Goal: Information Seeking & Learning: Learn about a topic

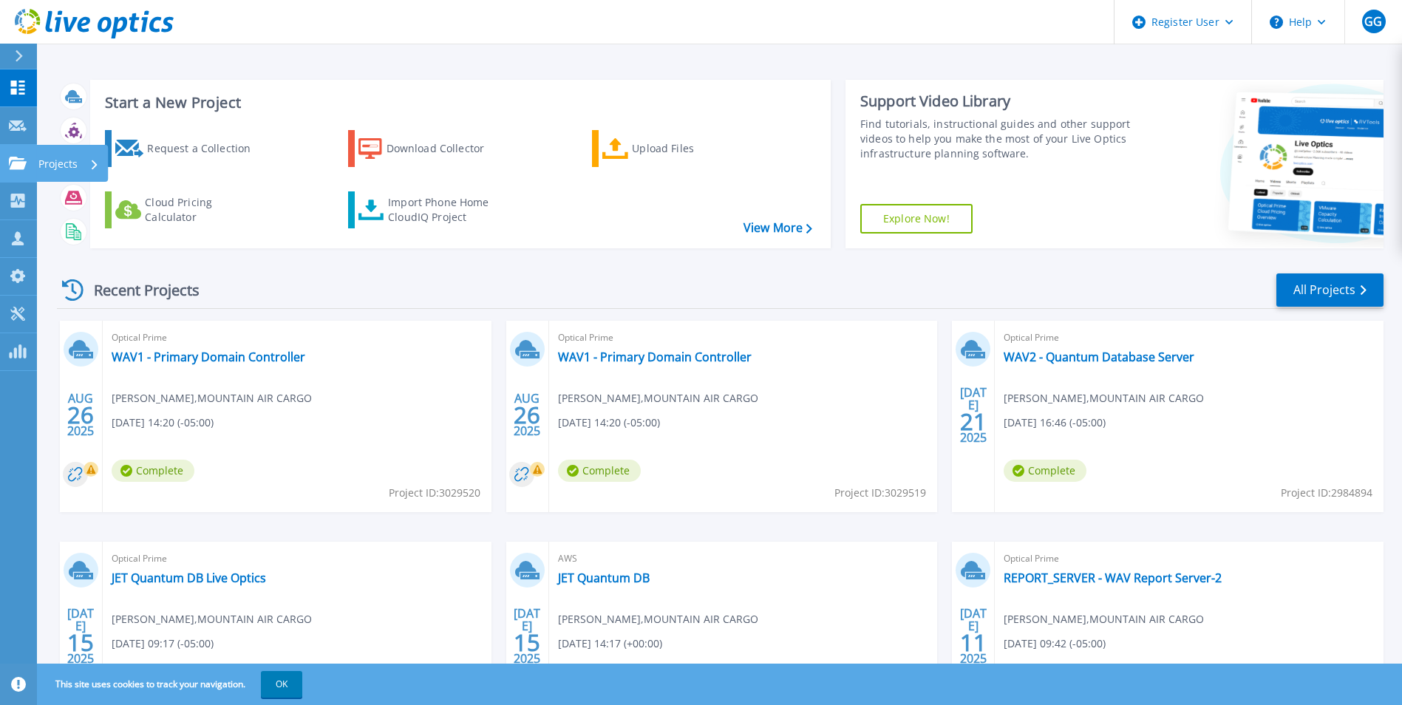
click at [24, 153] on link "Projects Projects" at bounding box center [18, 164] width 37 height 38
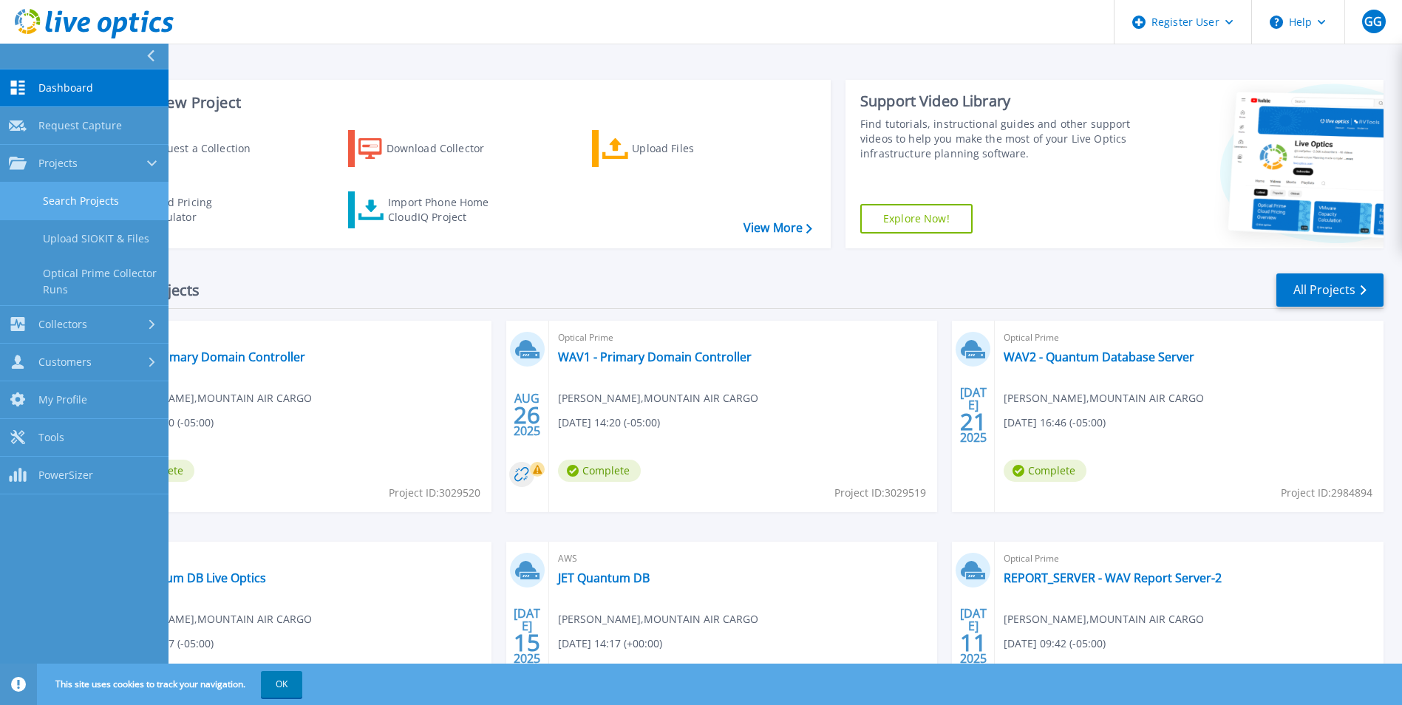
click at [89, 201] on link "Search Projects" at bounding box center [84, 202] width 169 height 38
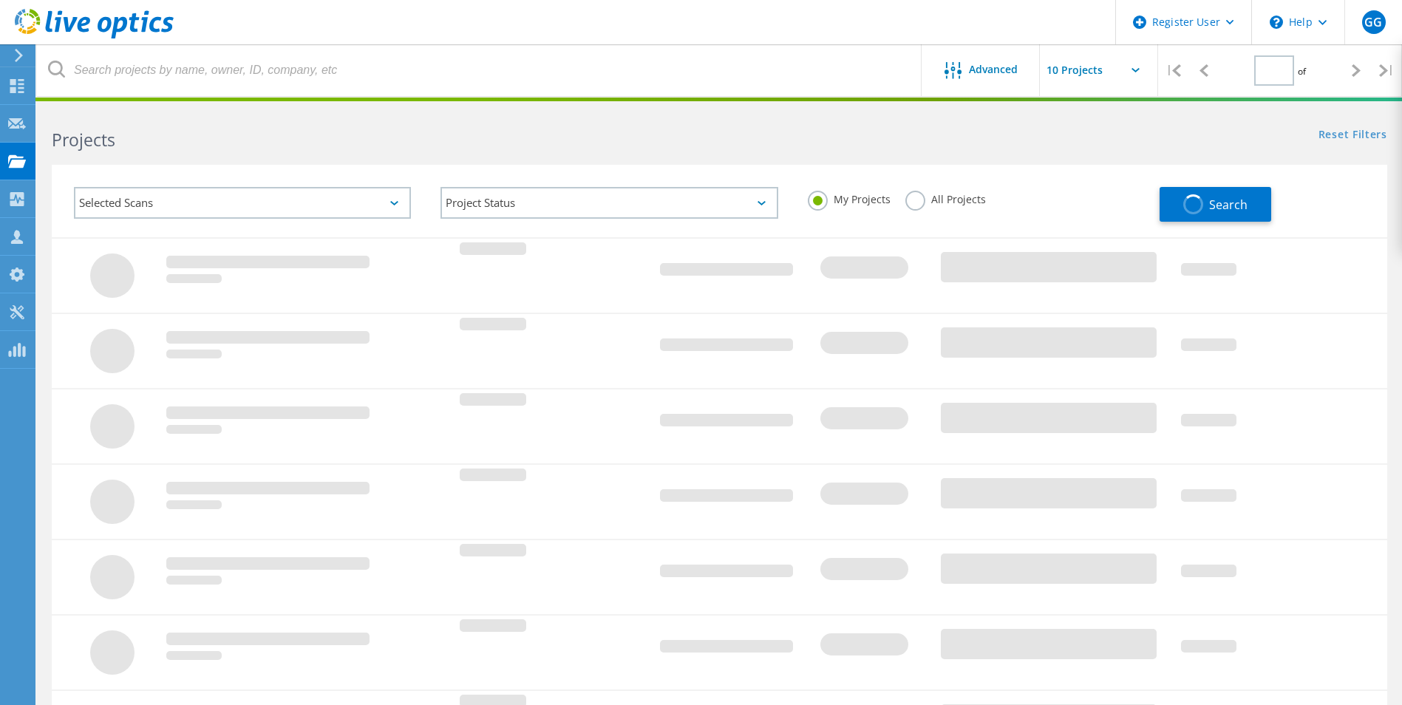
type input "1"
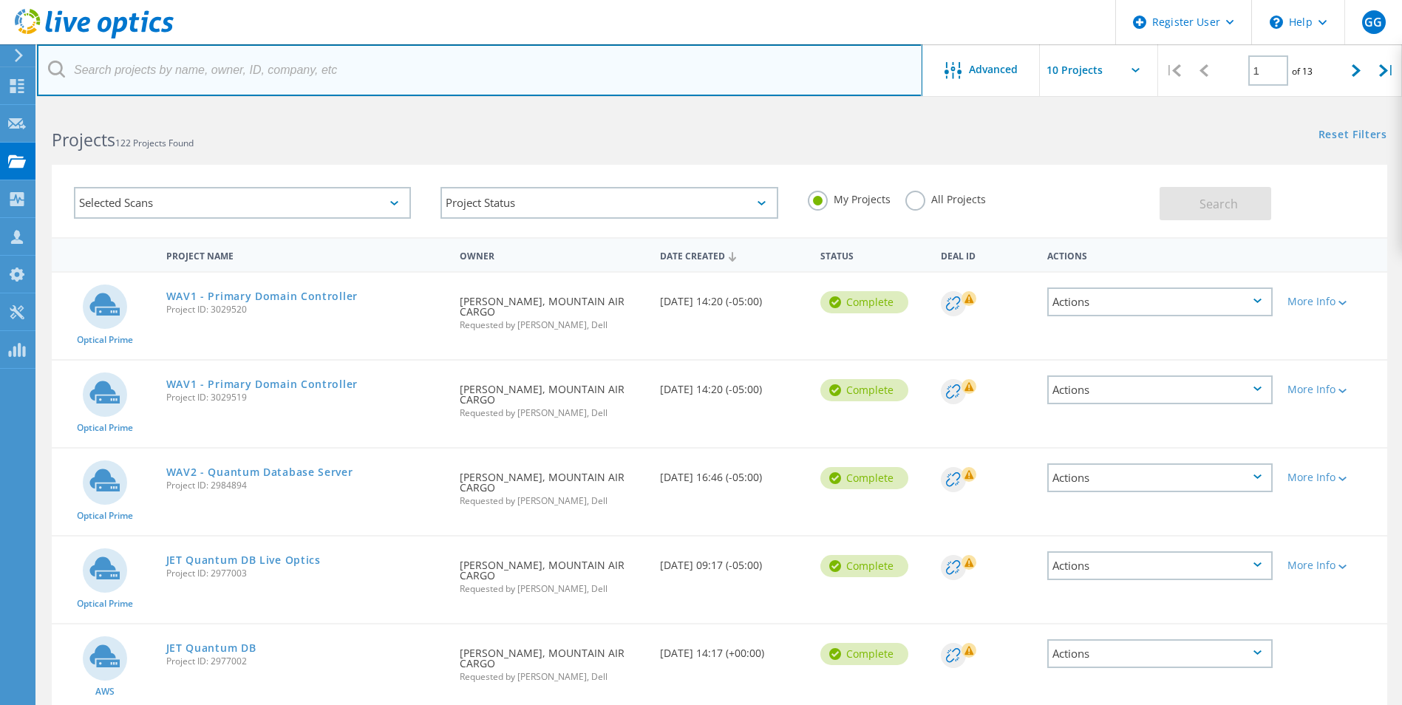
click at [137, 81] on input "text" at bounding box center [479, 70] width 885 height 52
paste input "[PERSON_NAME][EMAIL_ADDRESS][PERSON_NAME][DOMAIN_NAME]"
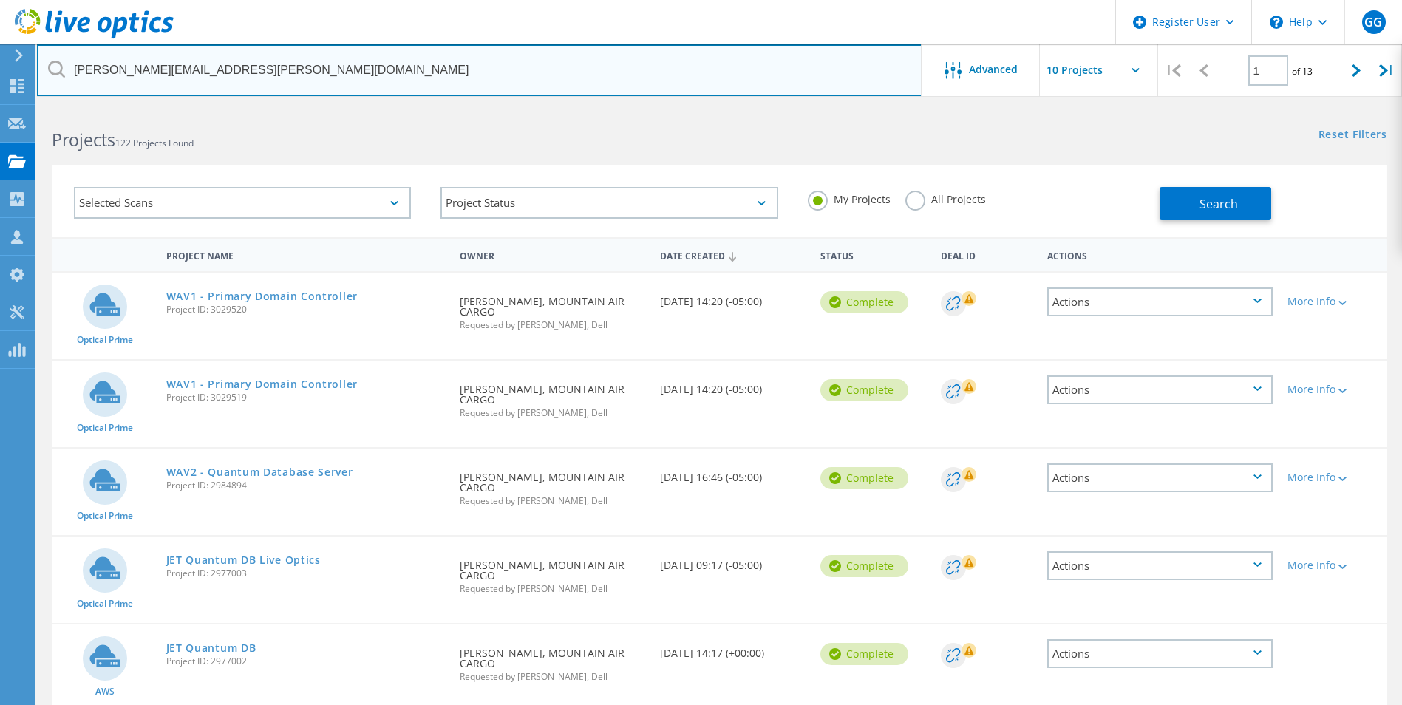
type input "[PERSON_NAME][EMAIL_ADDRESS][PERSON_NAME][DOMAIN_NAME]"
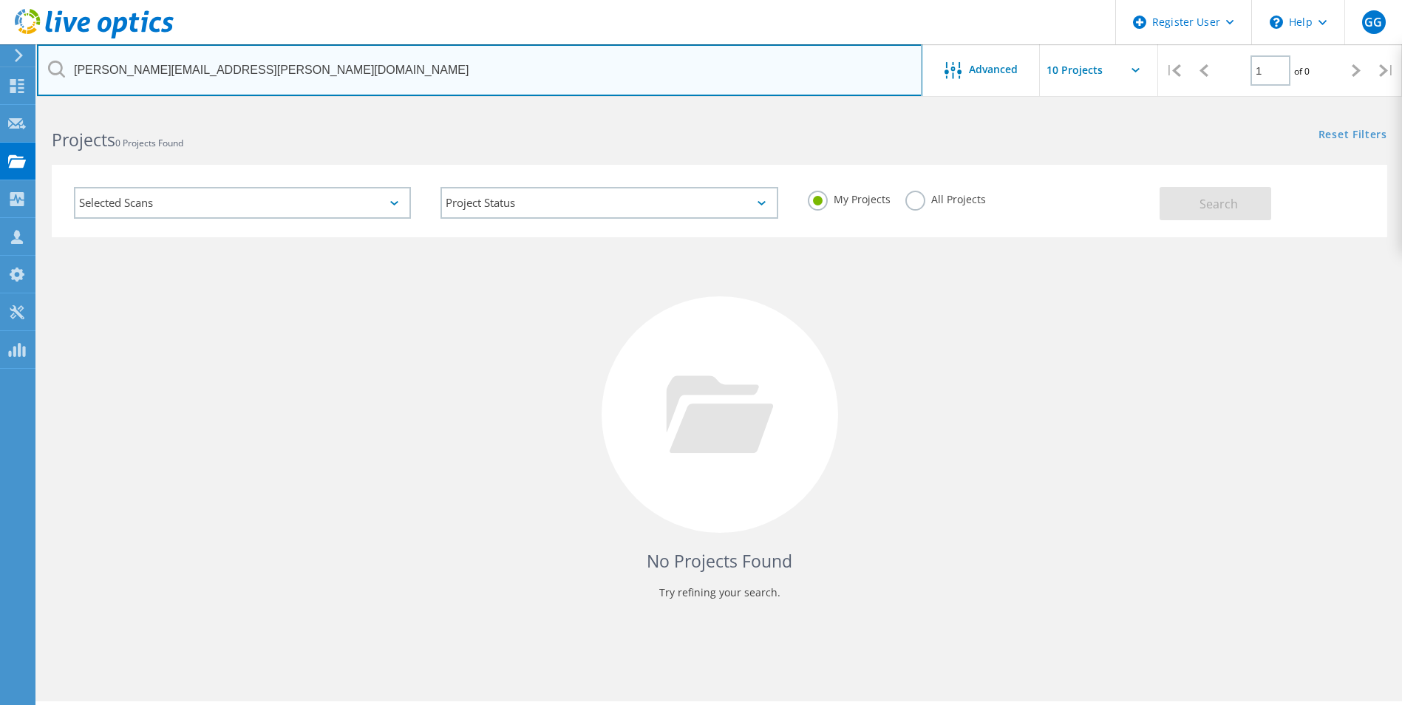
click at [273, 72] on input "[PERSON_NAME][EMAIL_ADDRESS][PERSON_NAME][DOMAIN_NAME]" at bounding box center [479, 70] width 885 height 52
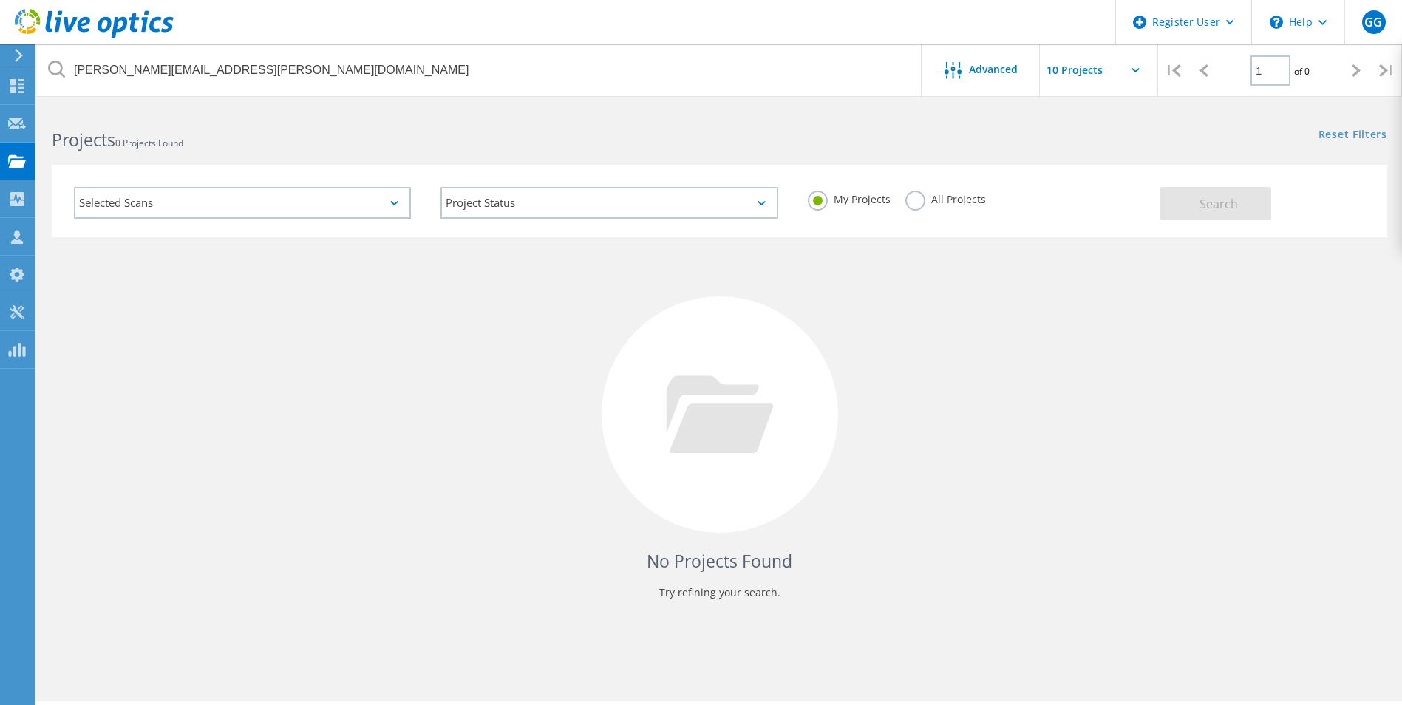
click at [917, 204] on label "All Projects" at bounding box center [945, 198] width 81 height 14
click at [0, 0] on input "All Projects" at bounding box center [0, 0] width 0 height 0
click at [1207, 203] on span "Search" at bounding box center [1219, 204] width 38 height 16
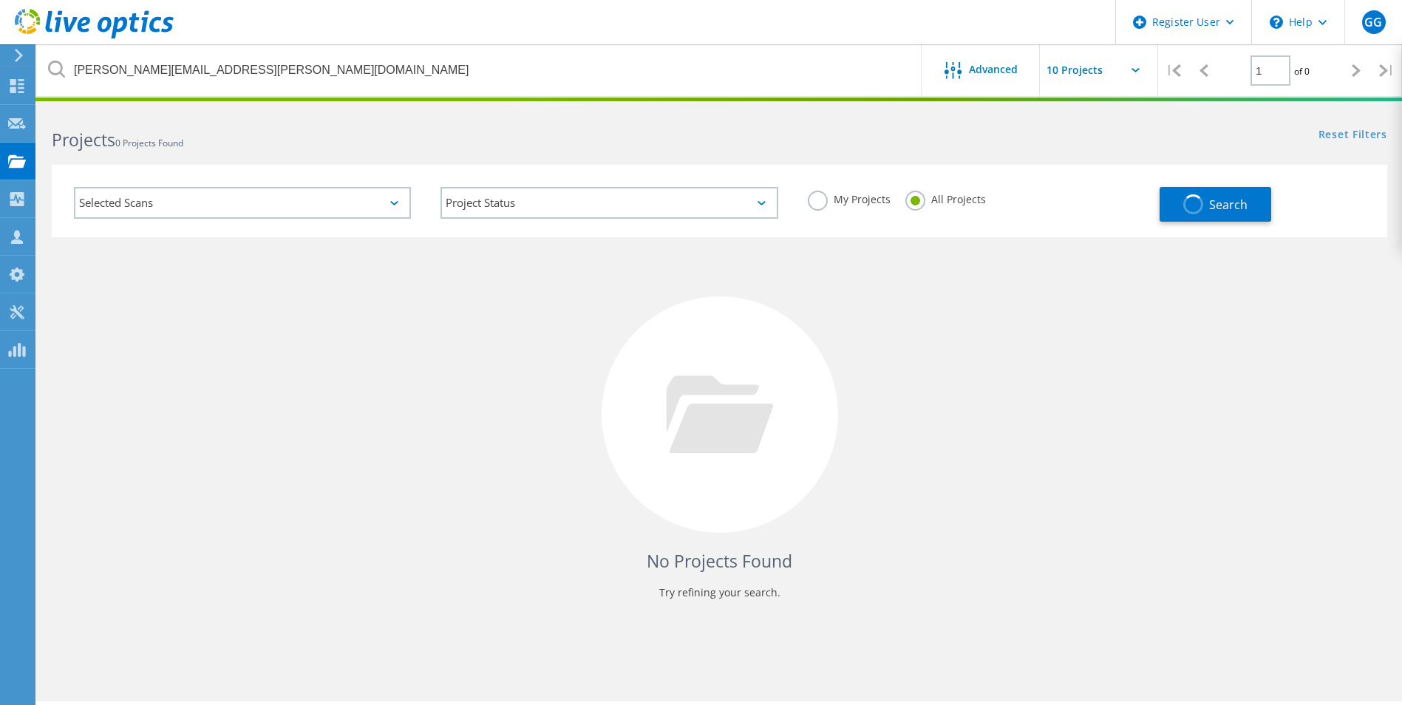
click at [376, 201] on div "Selected Scans" at bounding box center [242, 203] width 337 height 32
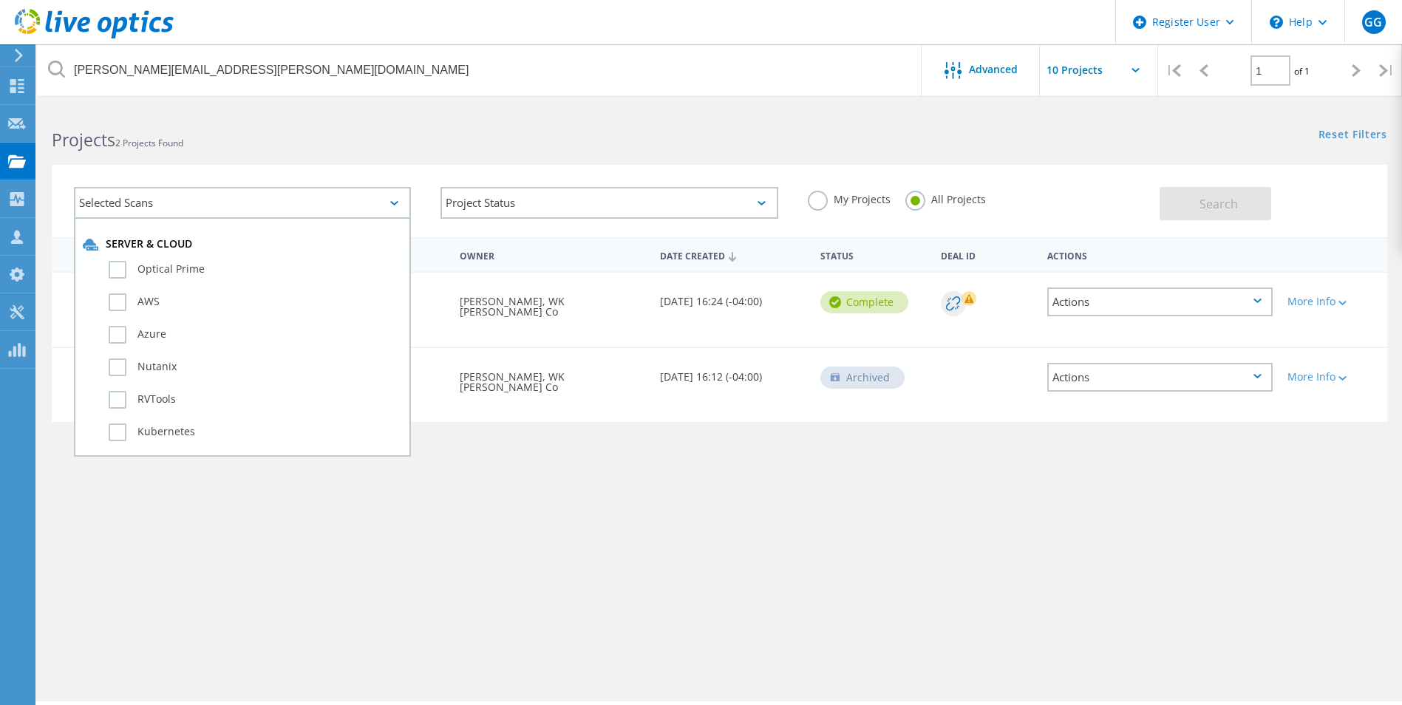
click at [670, 549] on div "Project Name Owner Date Created Status Deal Id Actions Optical Prime WK [PERSON…" at bounding box center [720, 429] width 1336 height 384
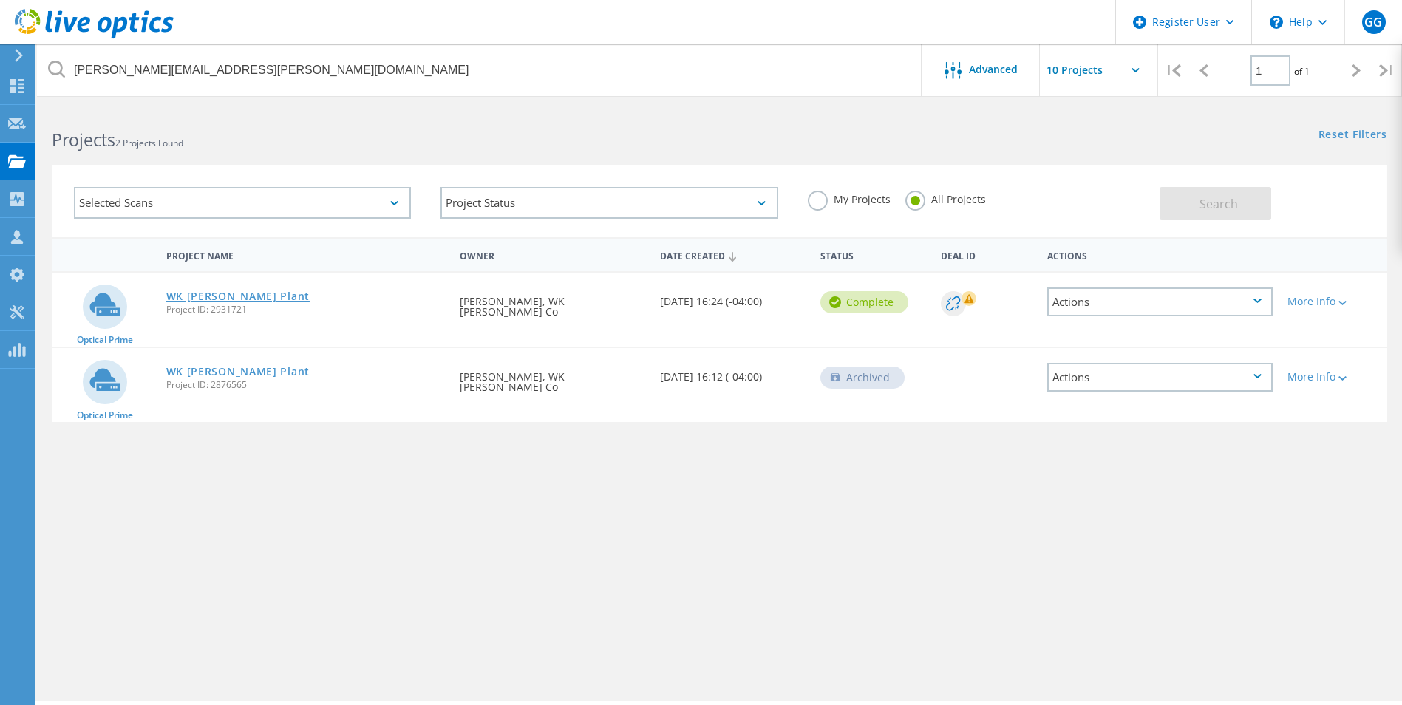
click at [230, 297] on link "WK [PERSON_NAME] Plant" at bounding box center [237, 296] width 143 height 10
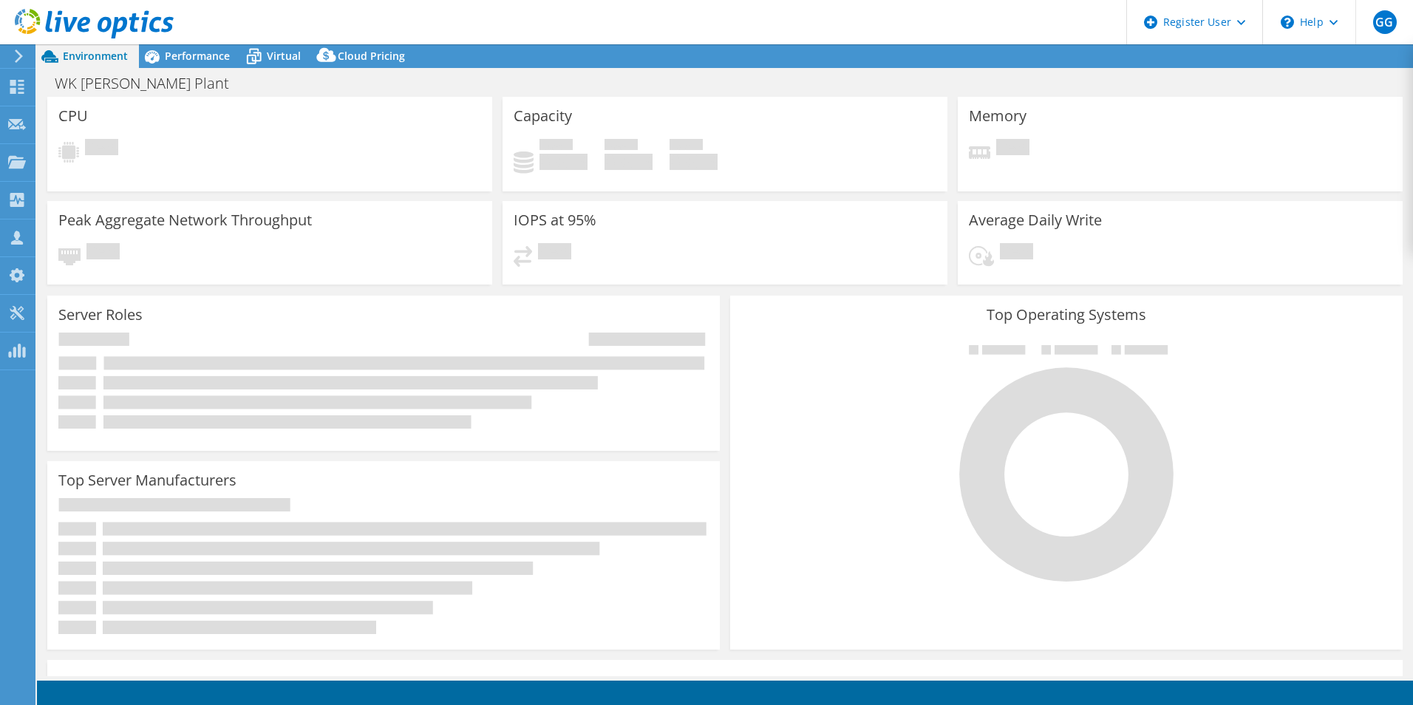
select select "USD"
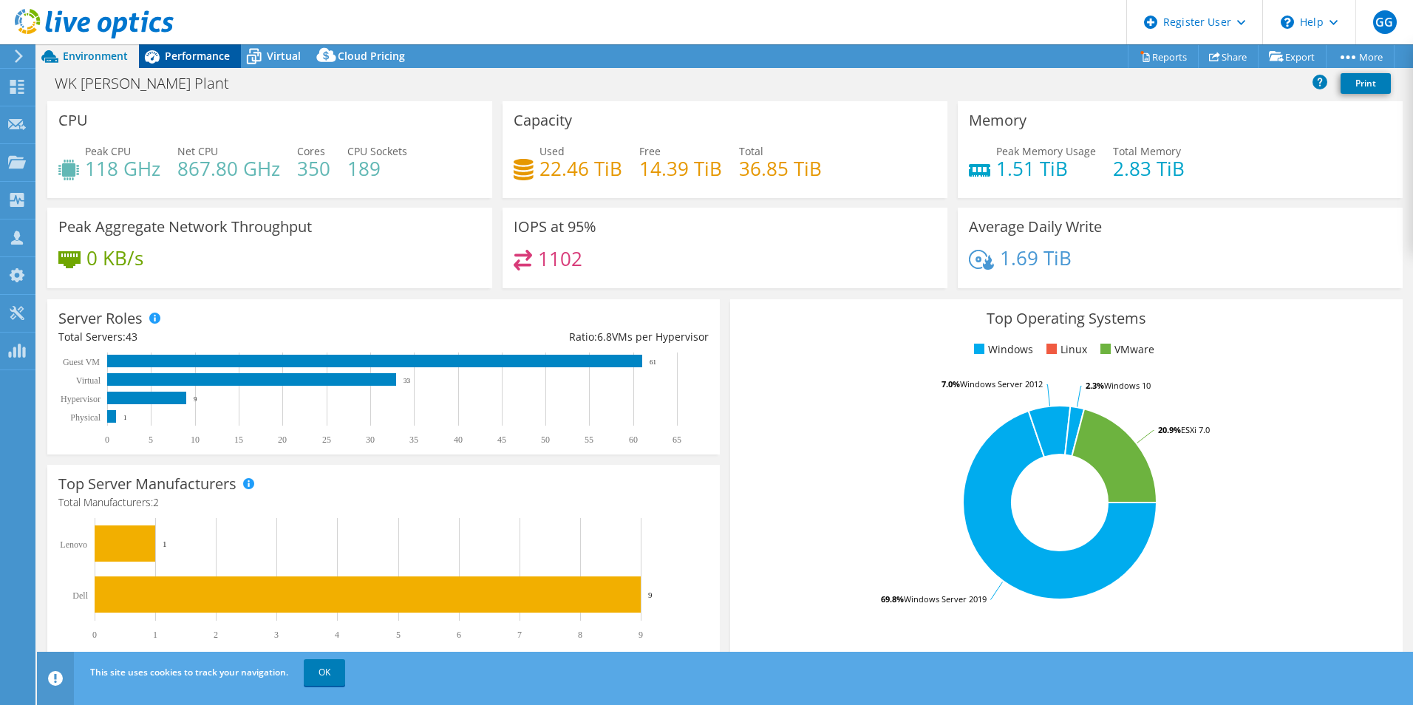
click at [185, 51] on span "Performance" at bounding box center [197, 56] width 65 height 14
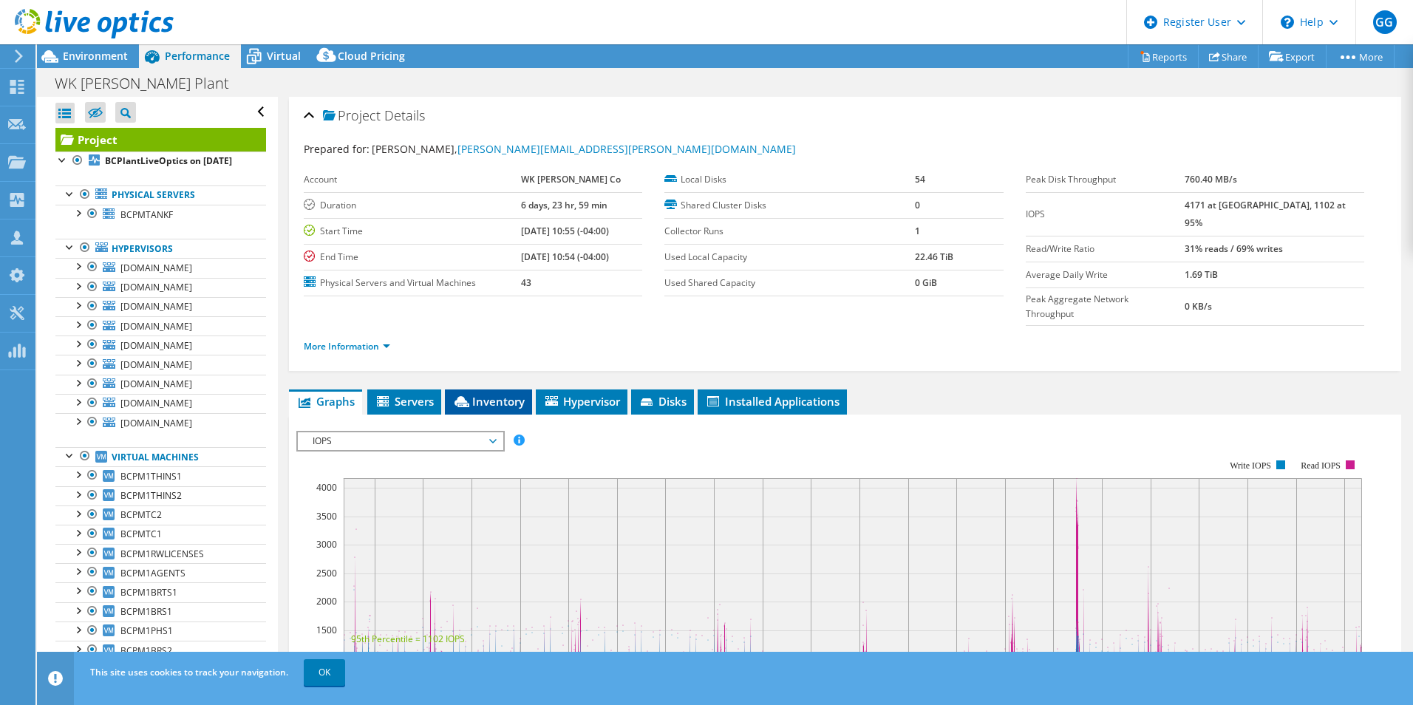
click at [489, 394] on span "Inventory" at bounding box center [488, 401] width 72 height 15
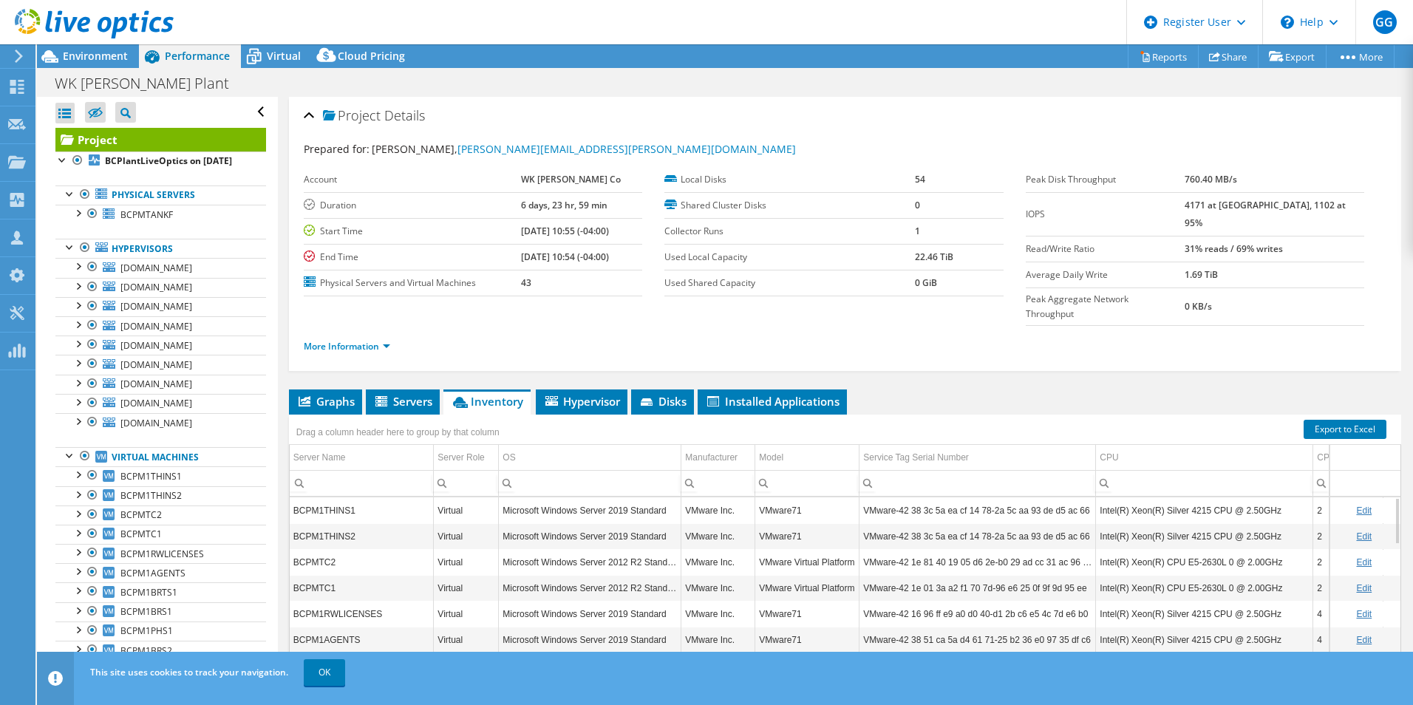
scroll to position [79, 0]
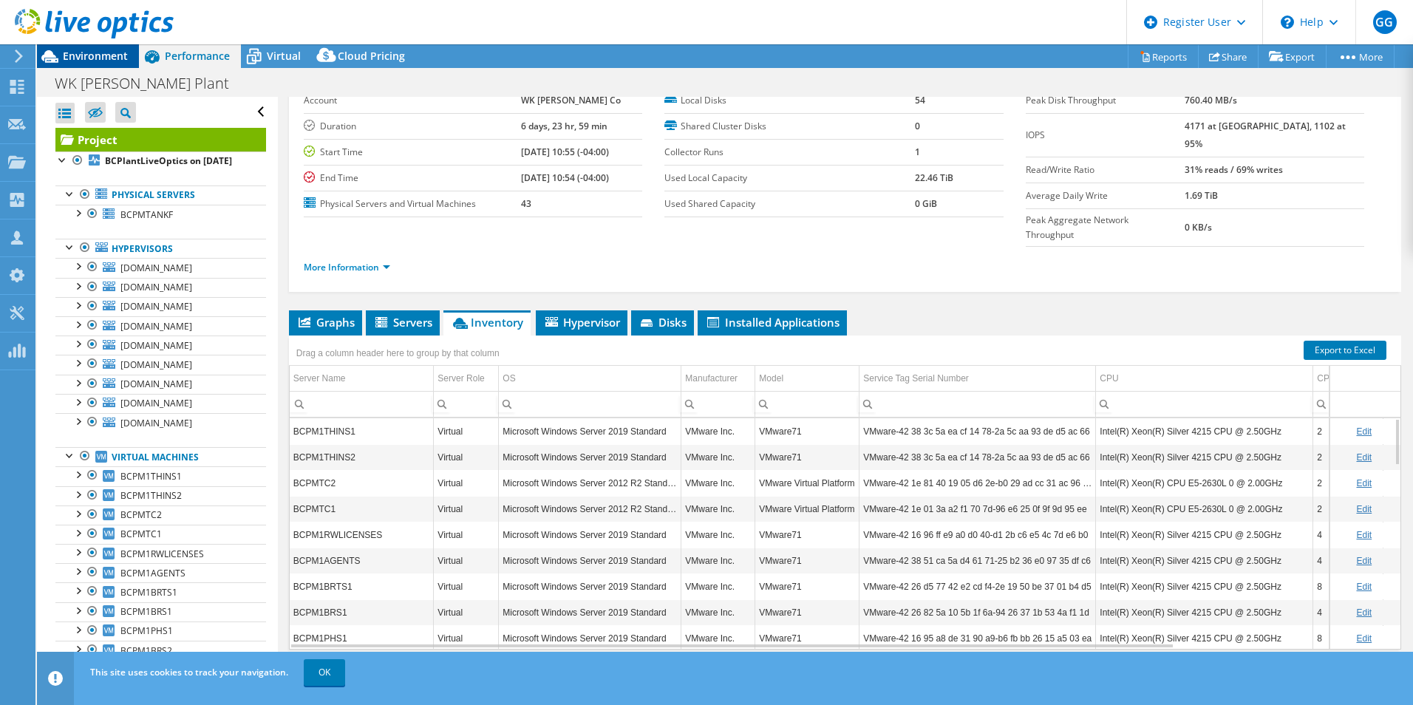
click at [91, 56] on span "Environment" at bounding box center [95, 56] width 65 height 14
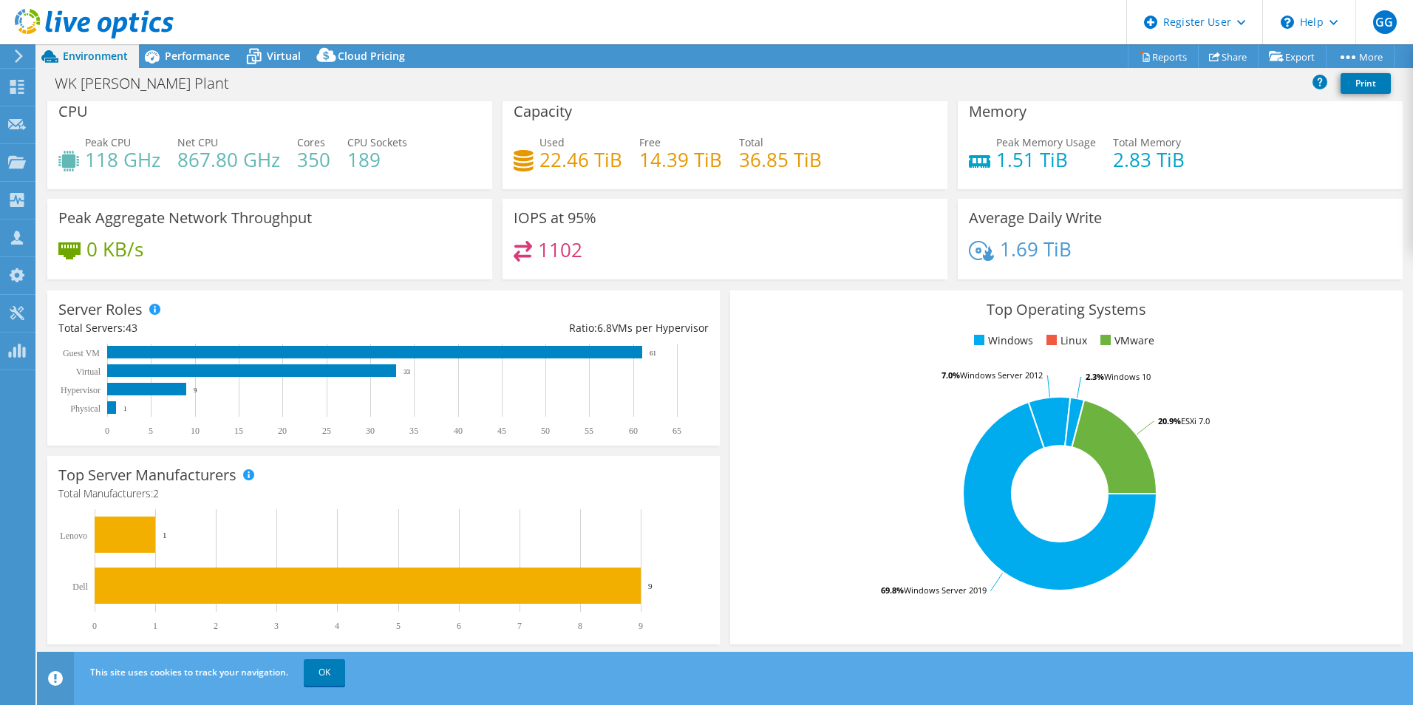
scroll to position [0, 0]
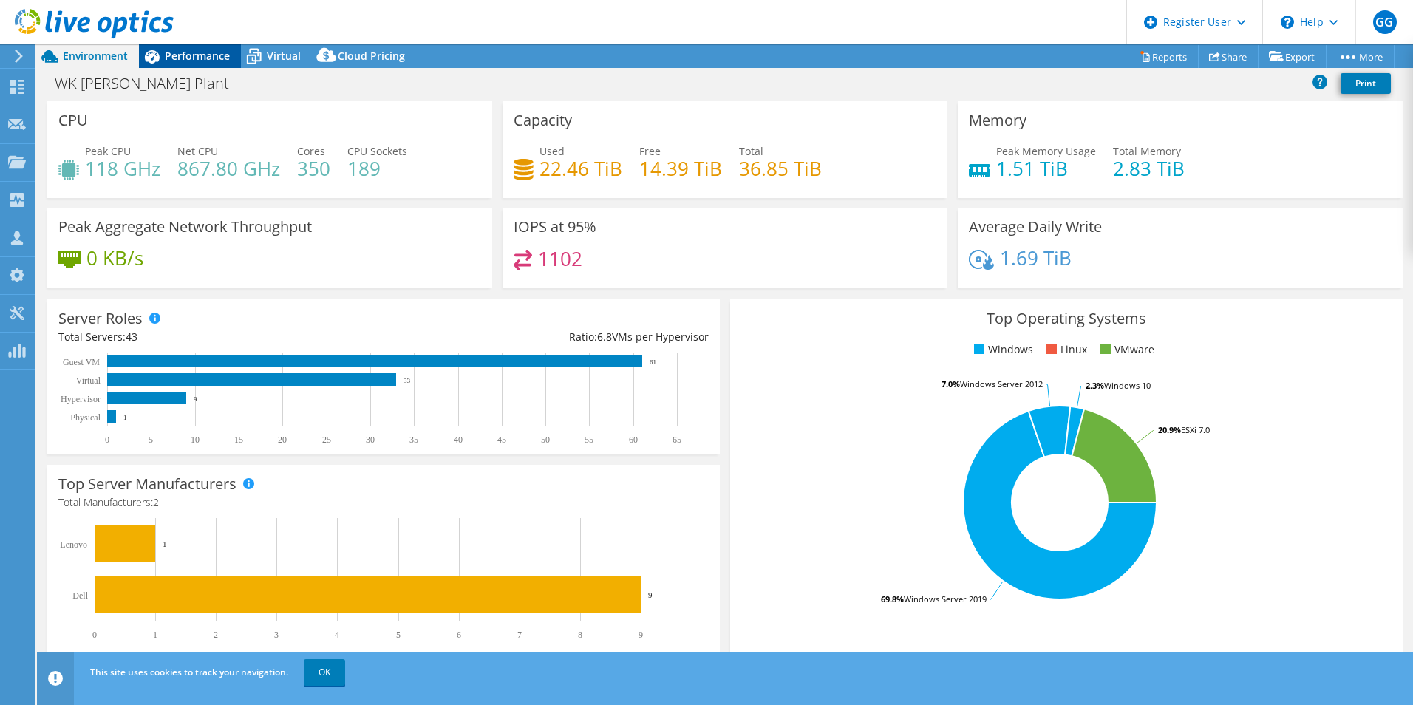
click at [188, 53] on span "Performance" at bounding box center [197, 56] width 65 height 14
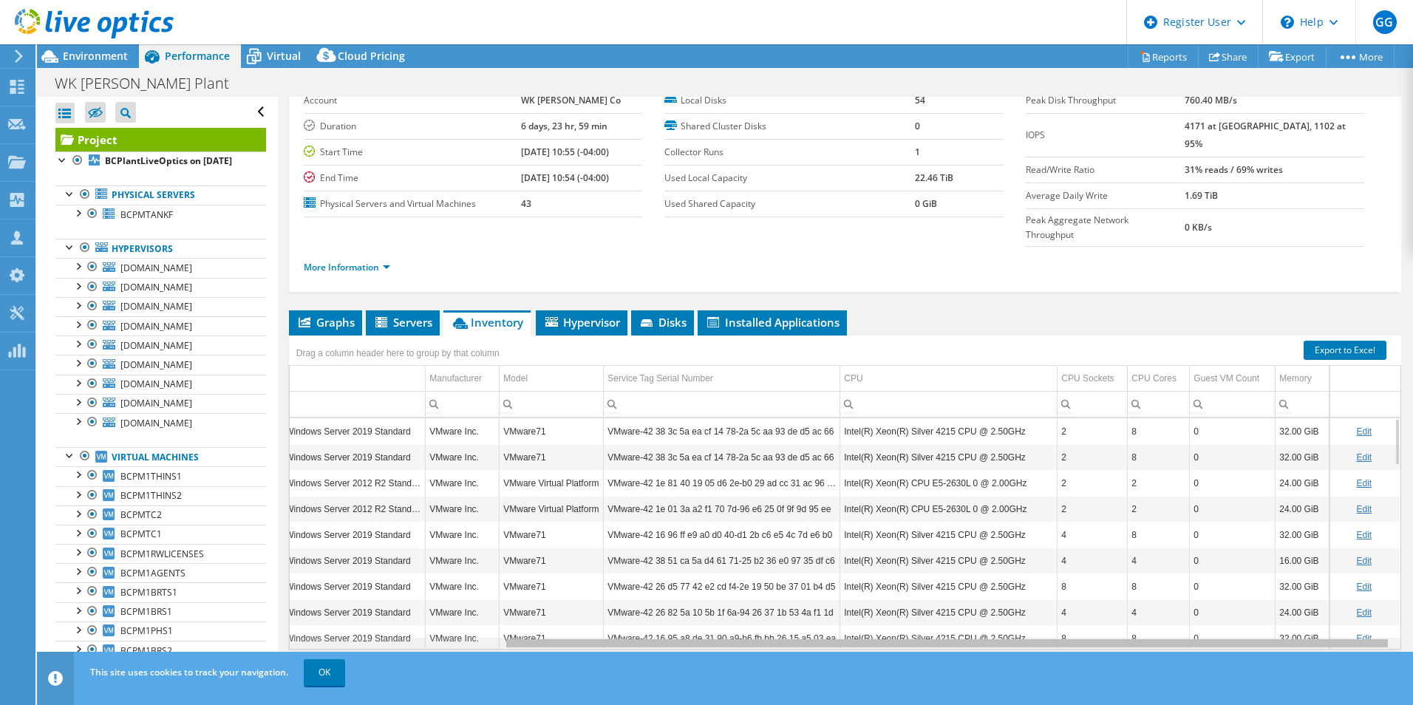
scroll to position [0, 267]
drag, startPoint x: 380, startPoint y: 616, endPoint x: 840, endPoint y: 613, distance: 460.5
click at [840, 613] on body "GG Dell User Greg Gibbs Greg.Gibbs@dell.com Dell My Profile Log Out \n Help Exp…" at bounding box center [706, 352] width 1413 height 705
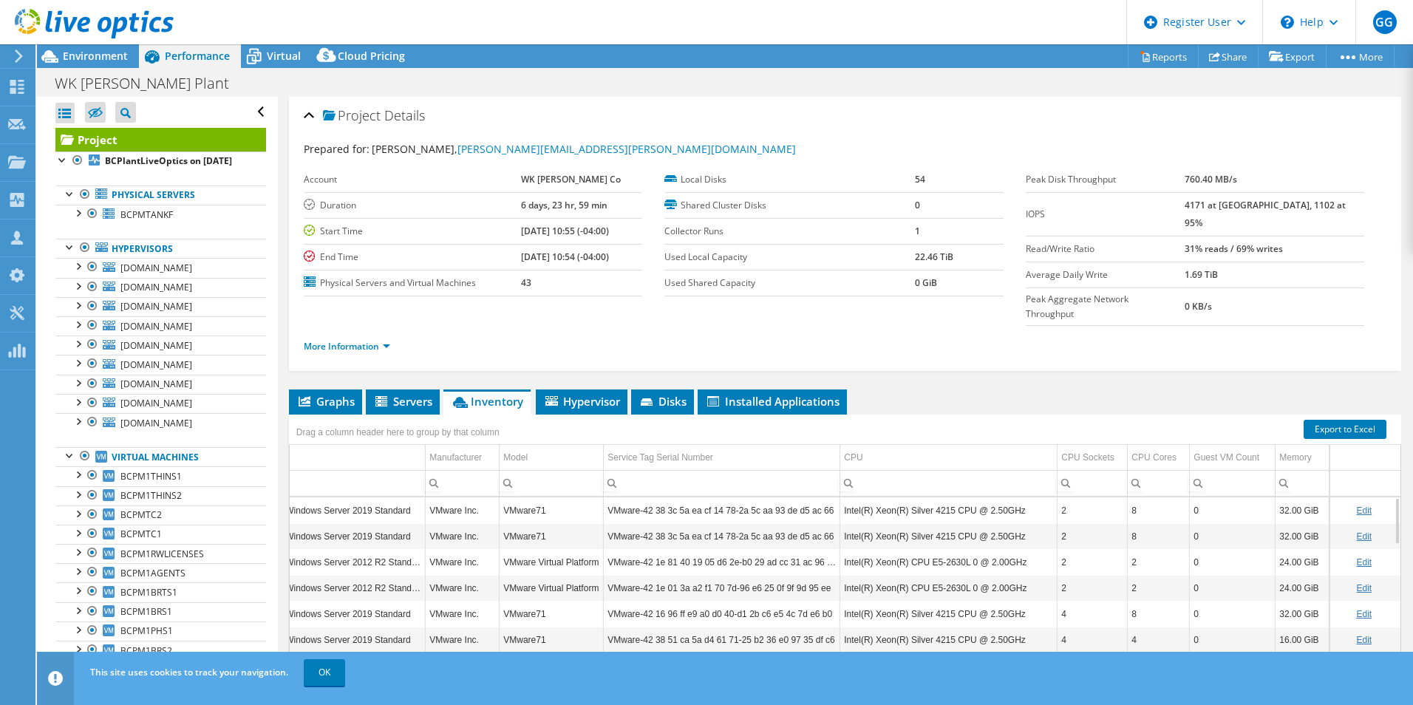
scroll to position [79, 0]
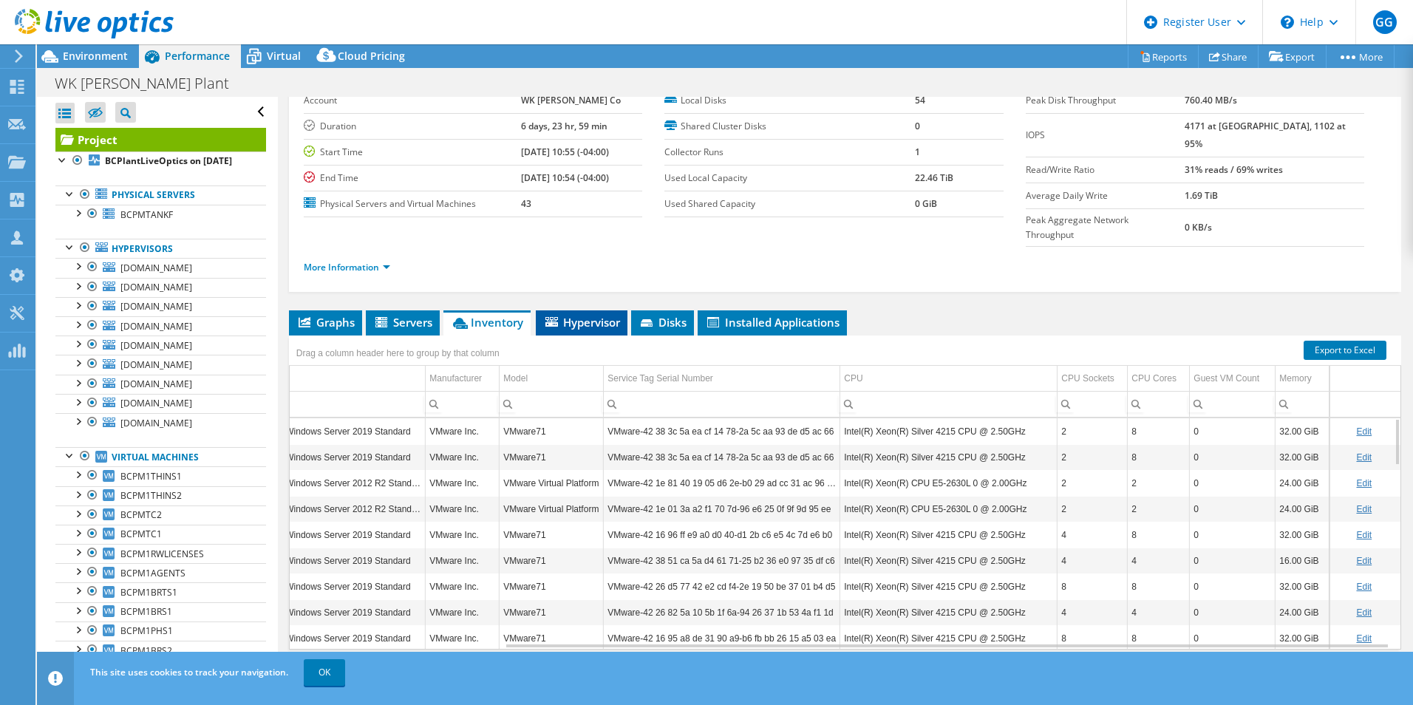
click at [591, 315] on span "Hypervisor" at bounding box center [581, 322] width 77 height 15
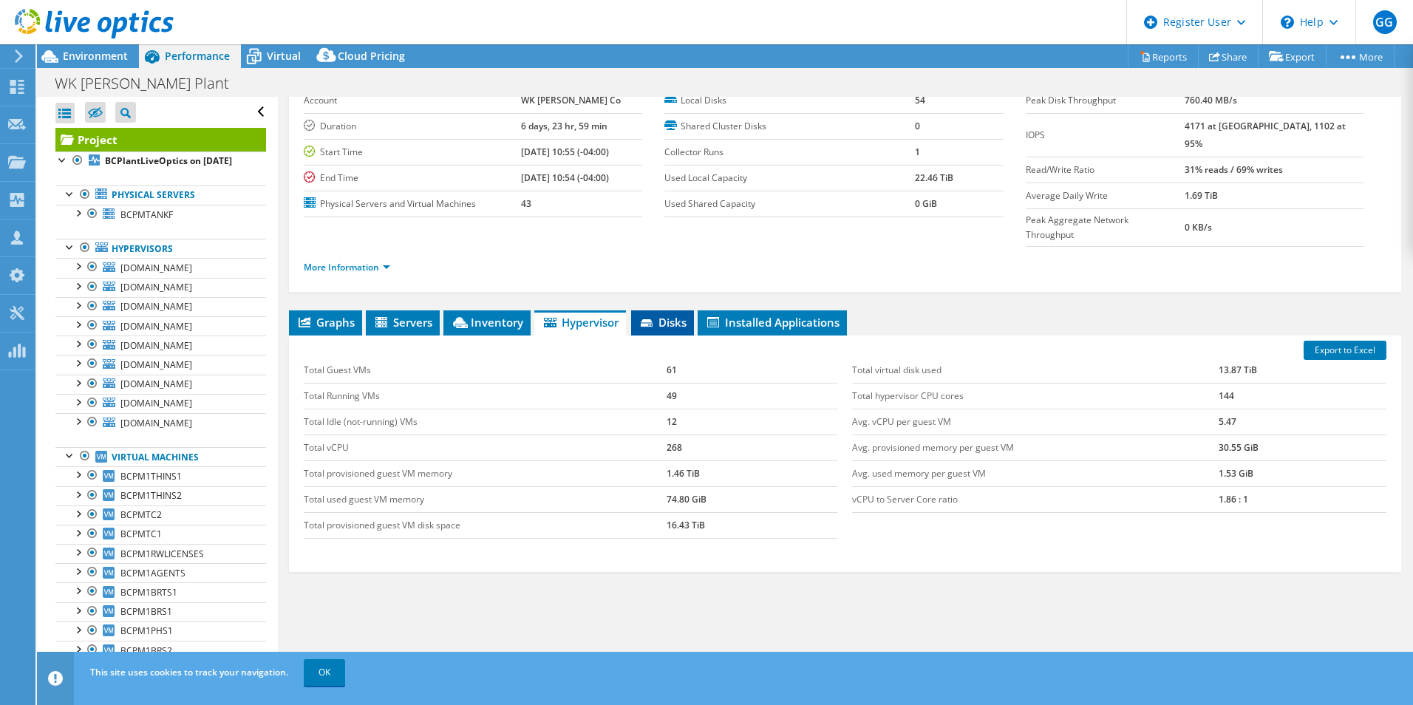
click at [677, 315] on span "Disks" at bounding box center [663, 322] width 48 height 15
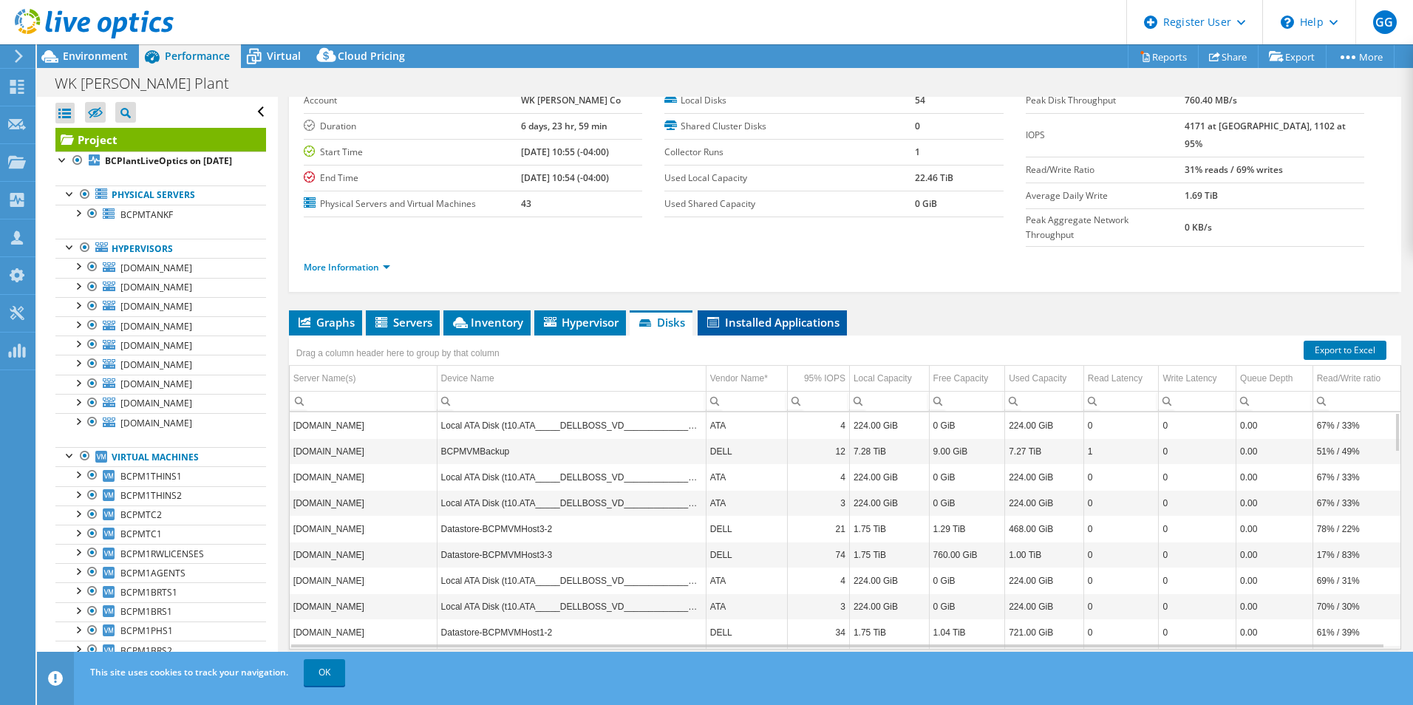
click at [751, 315] on span "Installed Applications" at bounding box center [772, 322] width 135 height 15
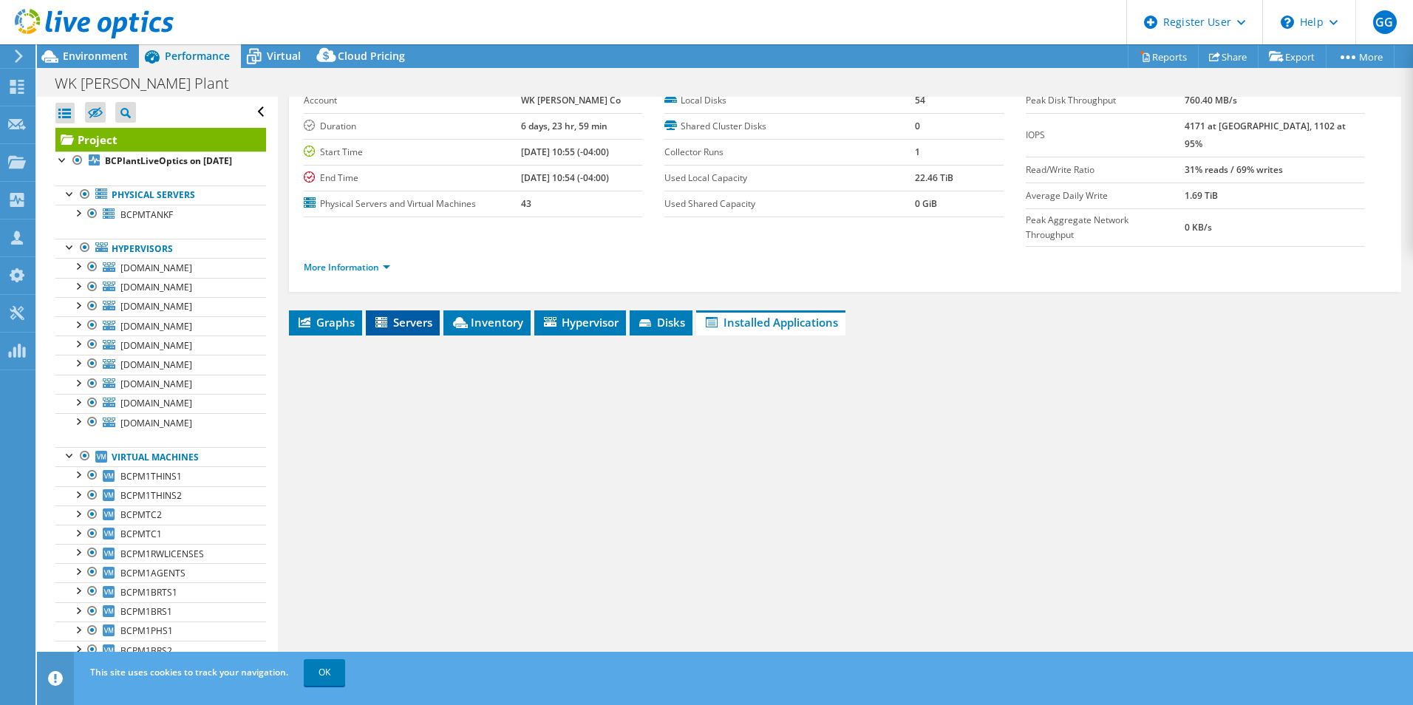
click at [415, 315] on span "Servers" at bounding box center [402, 322] width 59 height 15
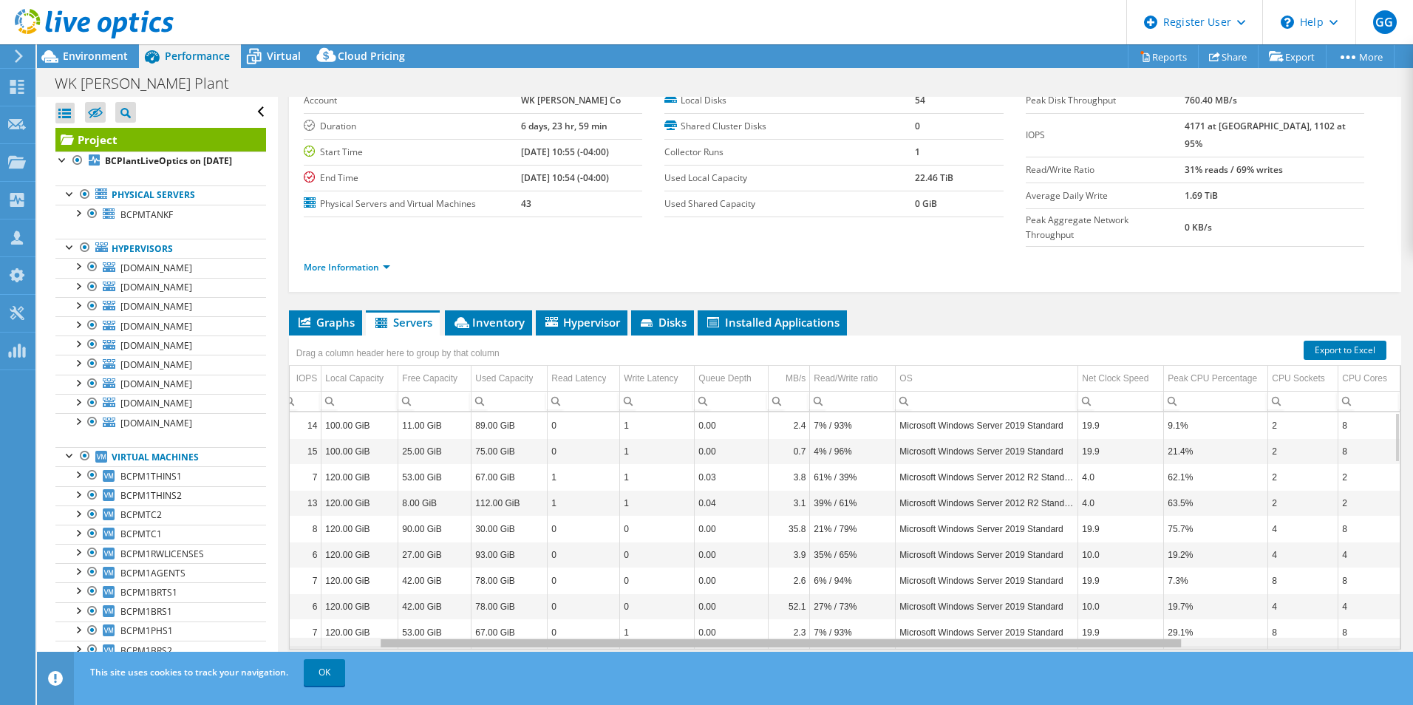
scroll to position [0, 98]
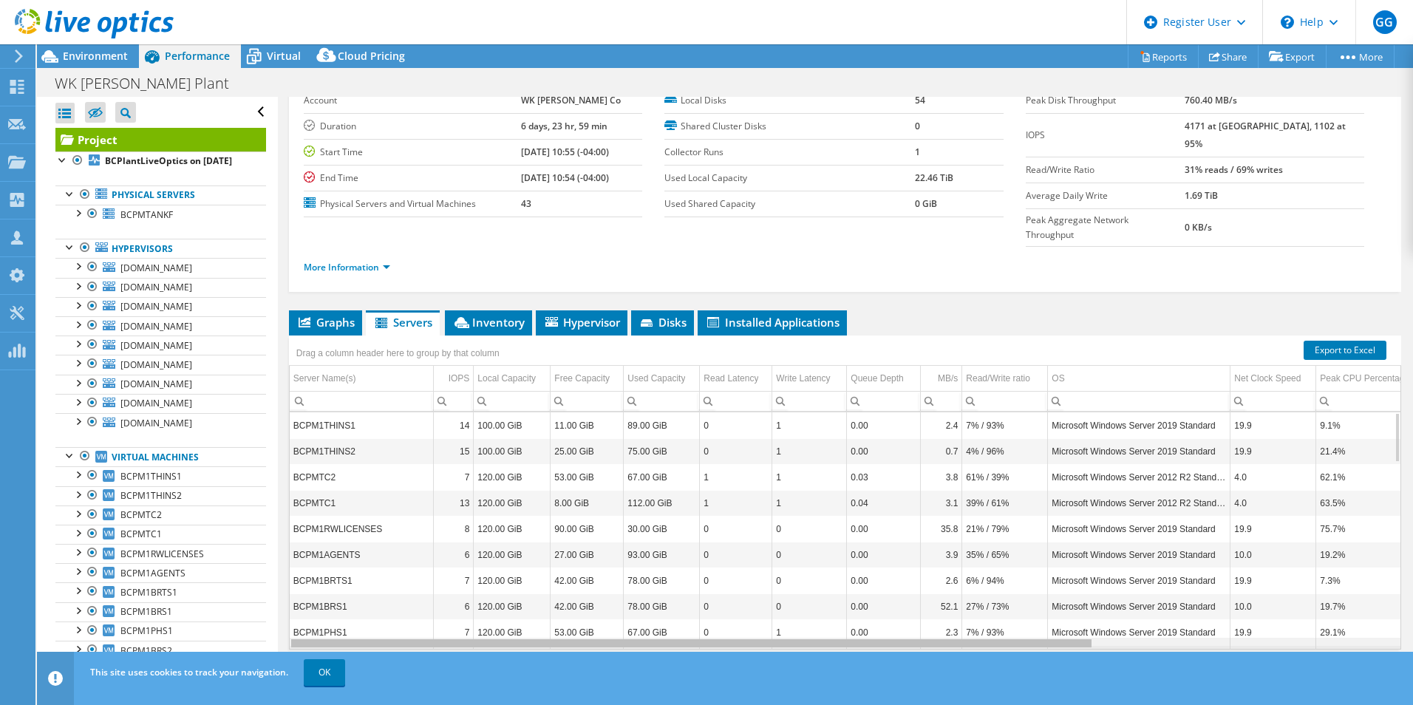
drag, startPoint x: 682, startPoint y: 617, endPoint x: 724, endPoint y: 619, distance: 42.2
click at [725, 623] on body "GG Dell User Greg Gibbs Greg.Gibbs@dell.com Dell My Profile Log Out \n Help Exp…" at bounding box center [706, 352] width 1413 height 705
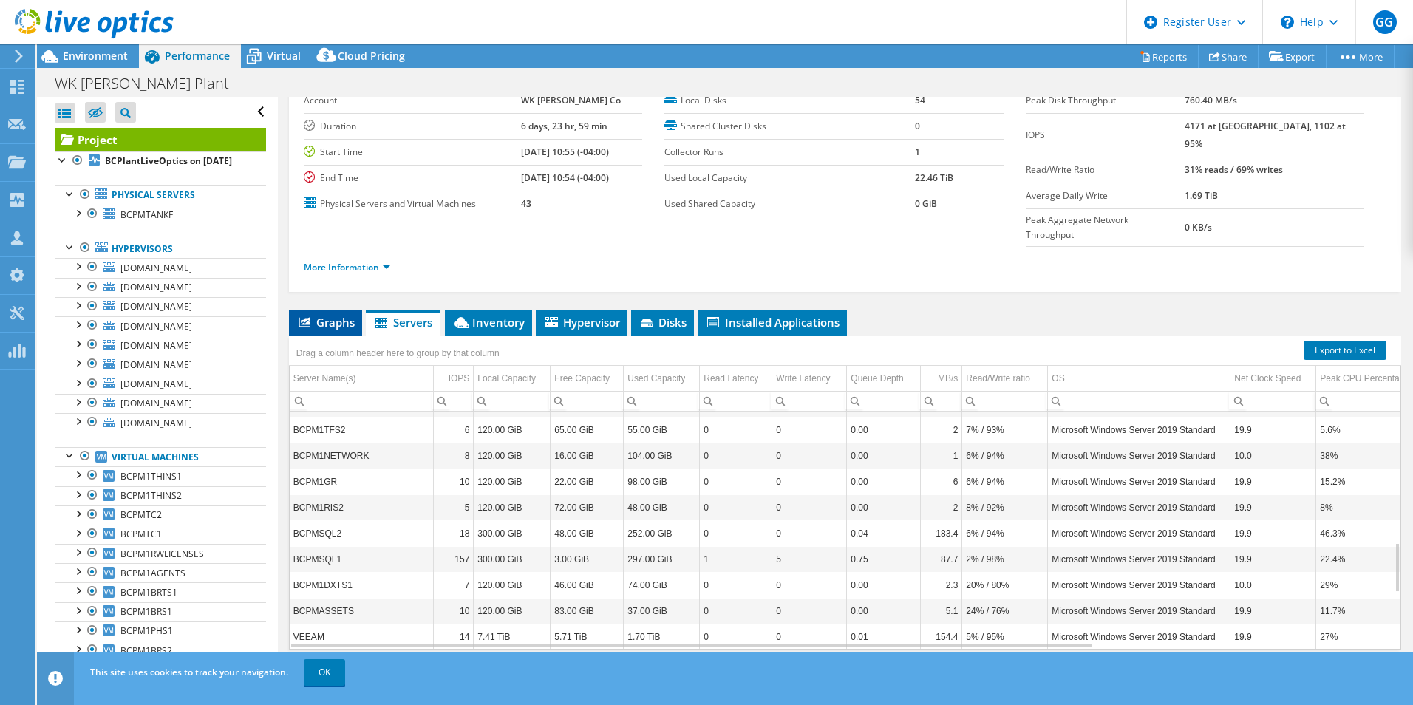
click at [331, 315] on span "Graphs" at bounding box center [325, 322] width 58 height 15
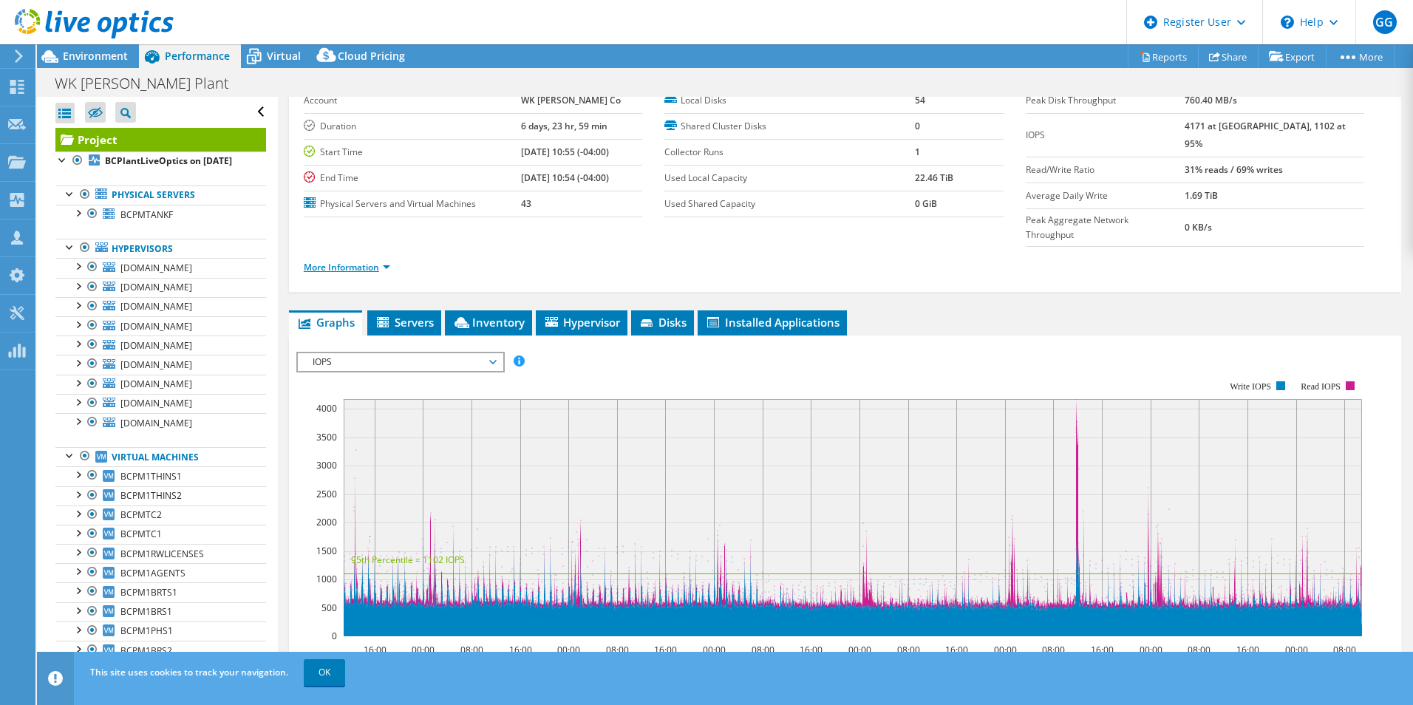
click at [389, 261] on link "More Information" at bounding box center [347, 267] width 86 height 13
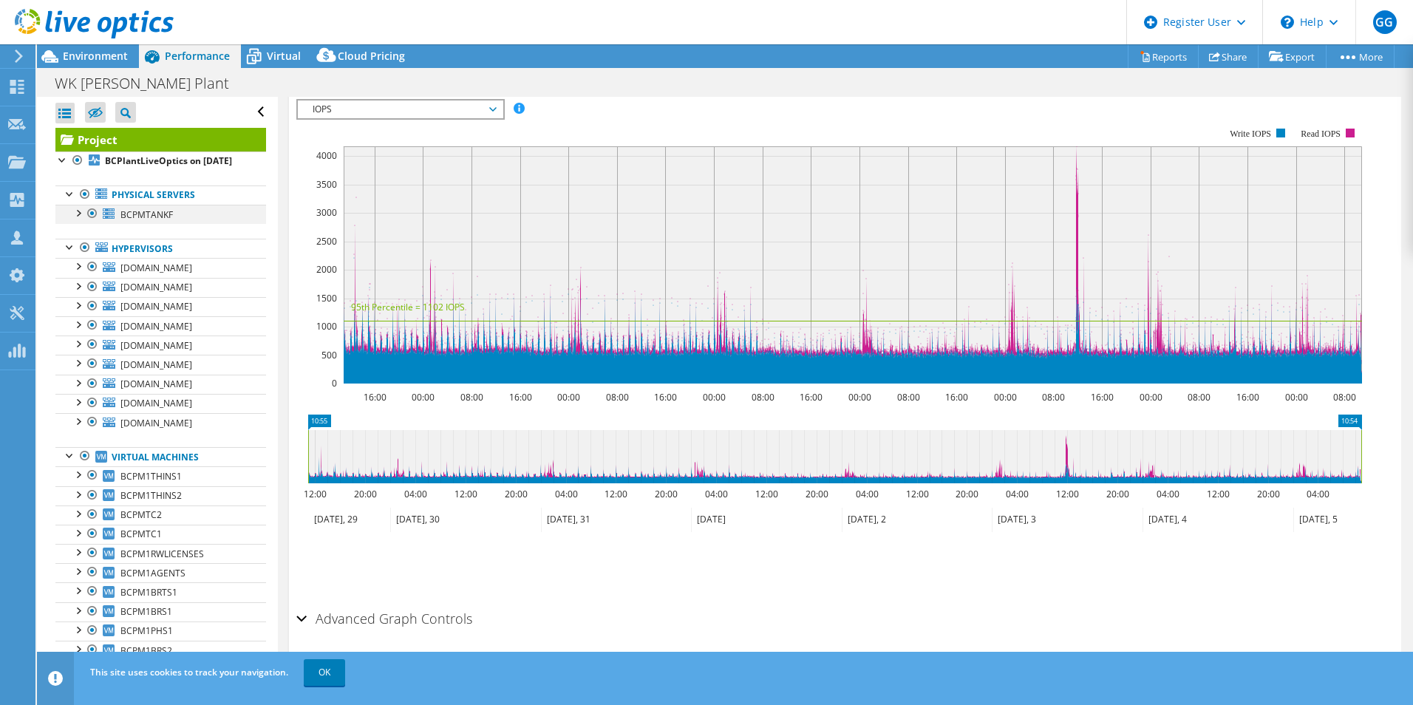
click at [78, 220] on div at bounding box center [77, 212] width 15 height 15
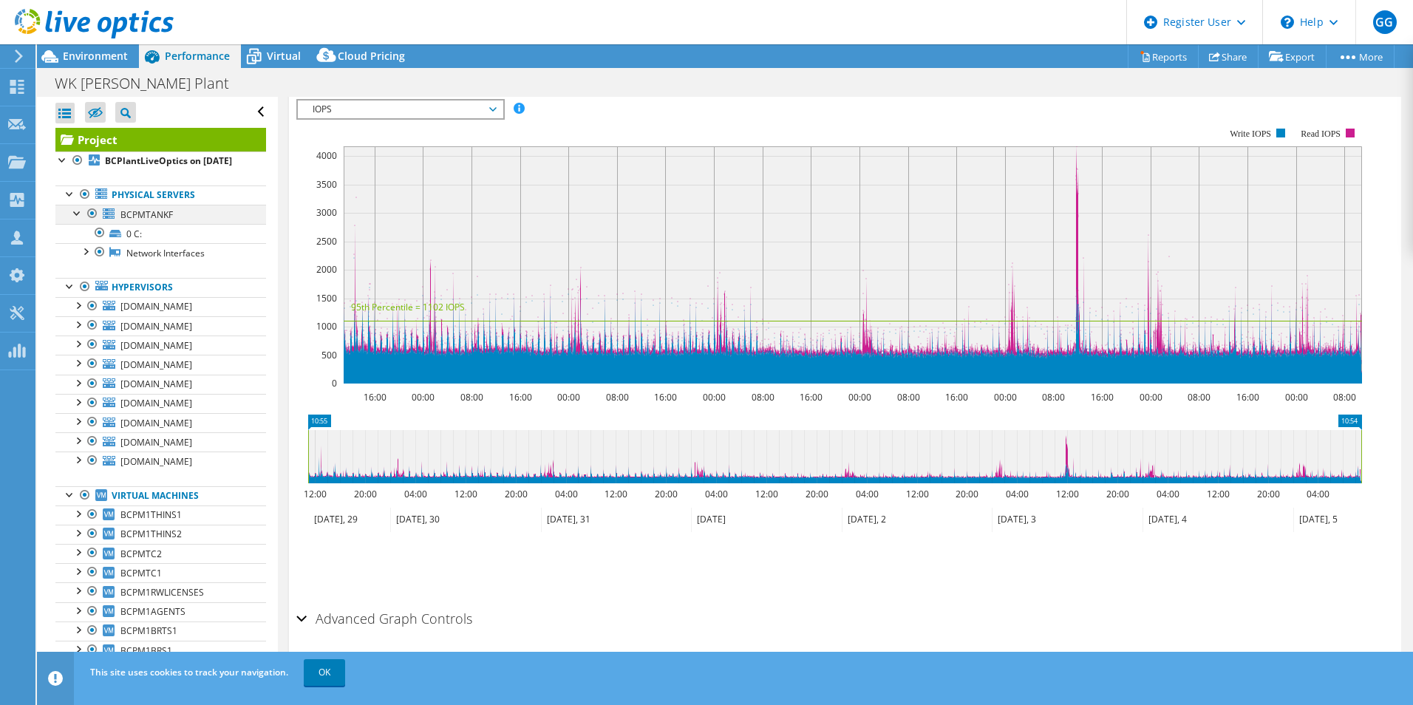
click at [78, 220] on div at bounding box center [77, 212] width 15 height 15
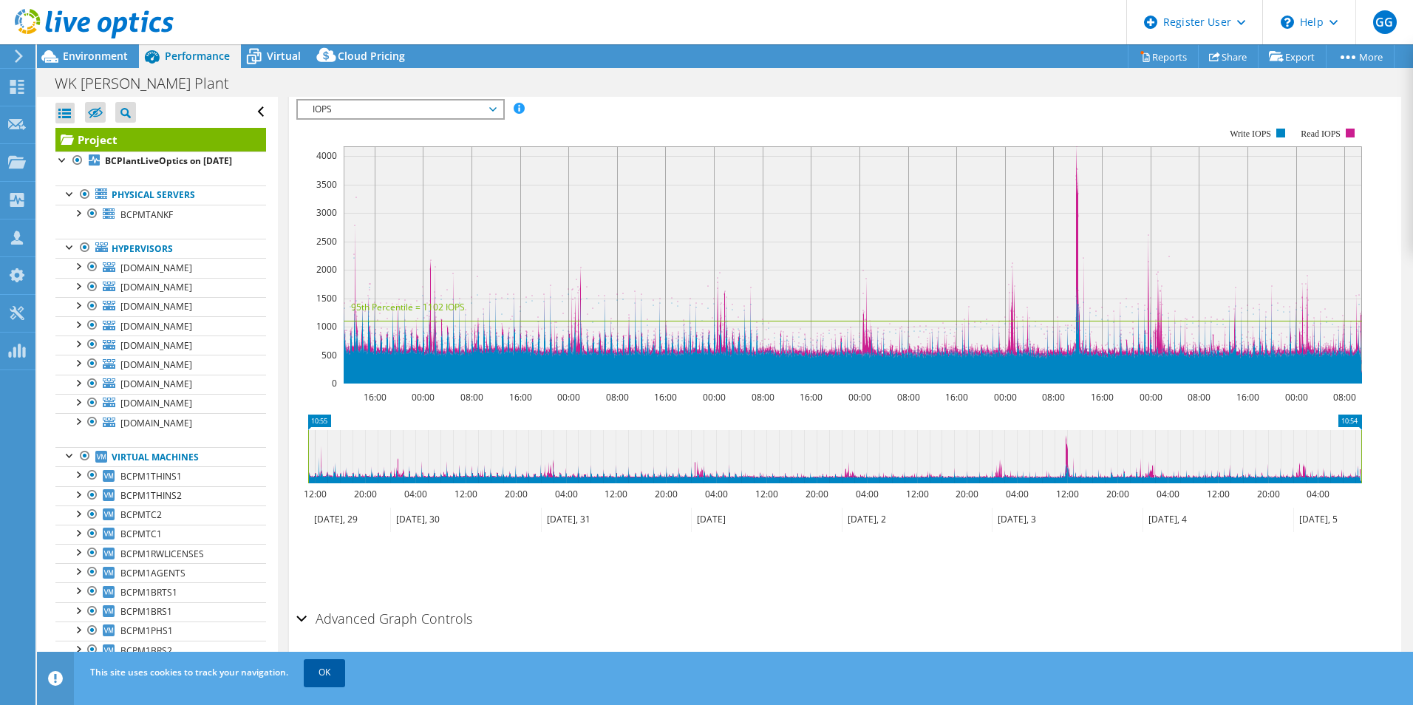
click at [322, 677] on link "OK" at bounding box center [324, 672] width 41 height 27
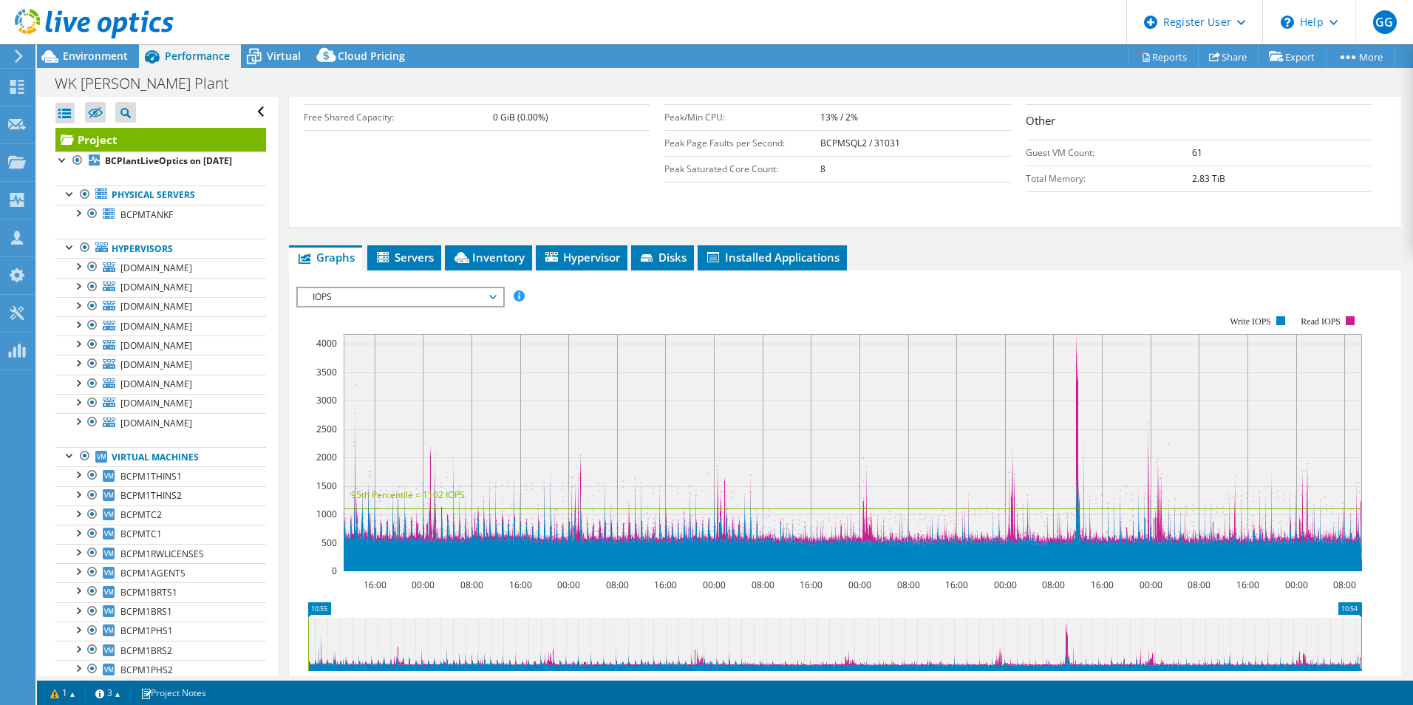
scroll to position [364, 0]
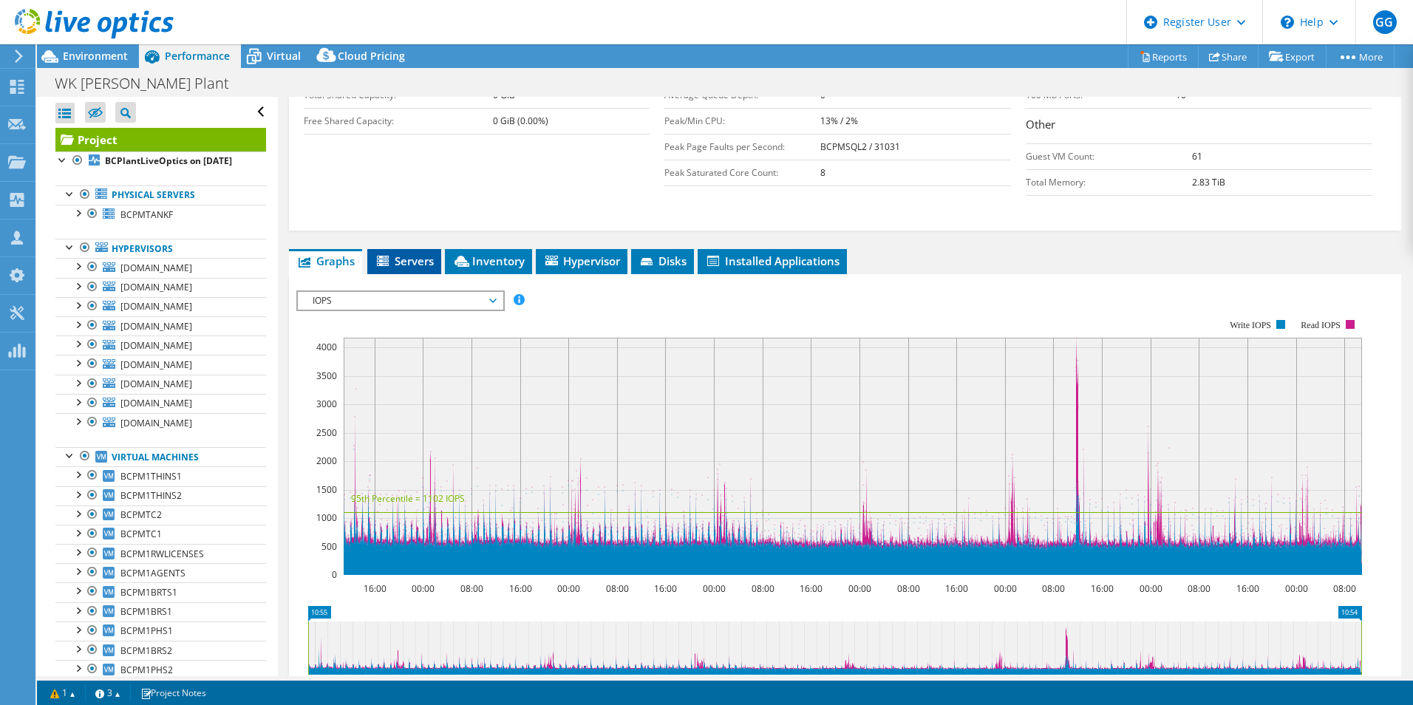
click at [406, 254] on span "Servers" at bounding box center [404, 261] width 59 height 15
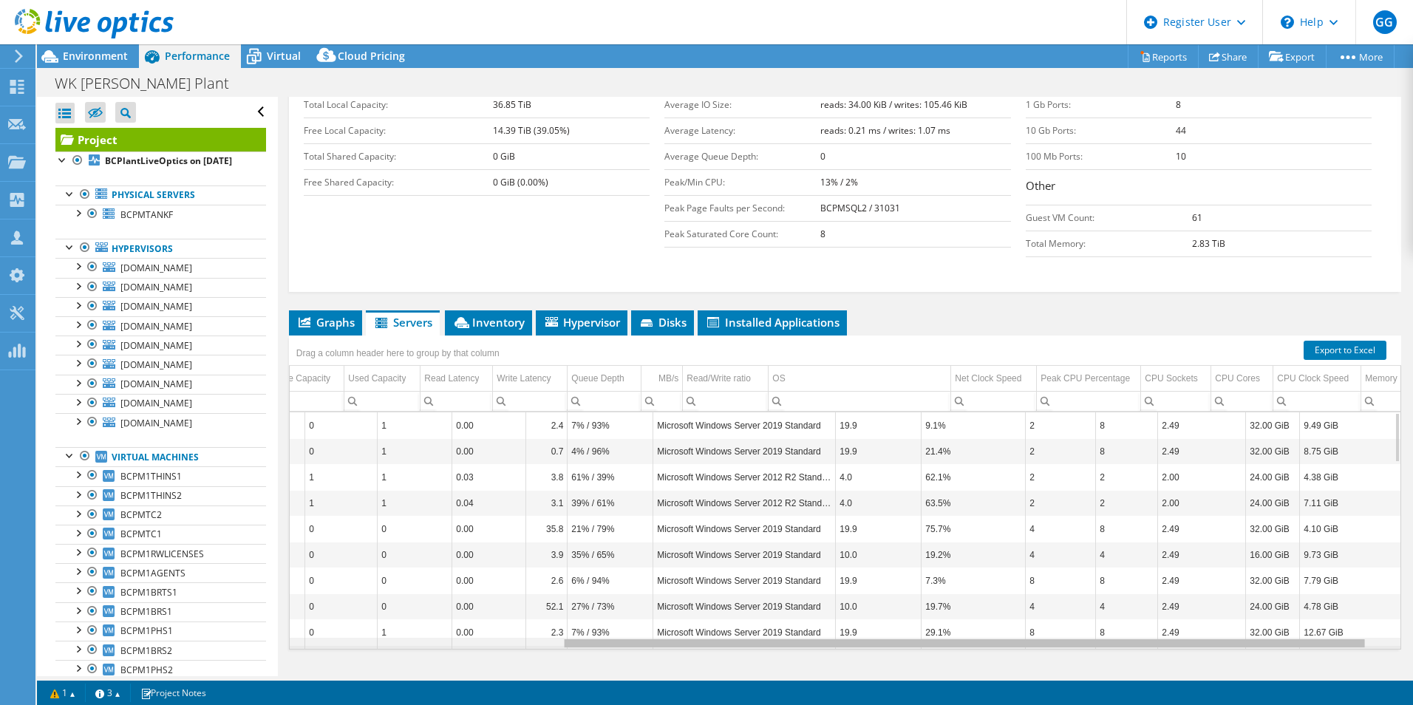
scroll to position [0, 406]
drag, startPoint x: 390, startPoint y: 612, endPoint x: 879, endPoint y: 602, distance: 488.7
click at [879, 602] on body "GG Dell User Greg Gibbs Greg.Gibbs@dell.com Dell My Profile Log Out \n Help Exp…" at bounding box center [706, 352] width 1413 height 705
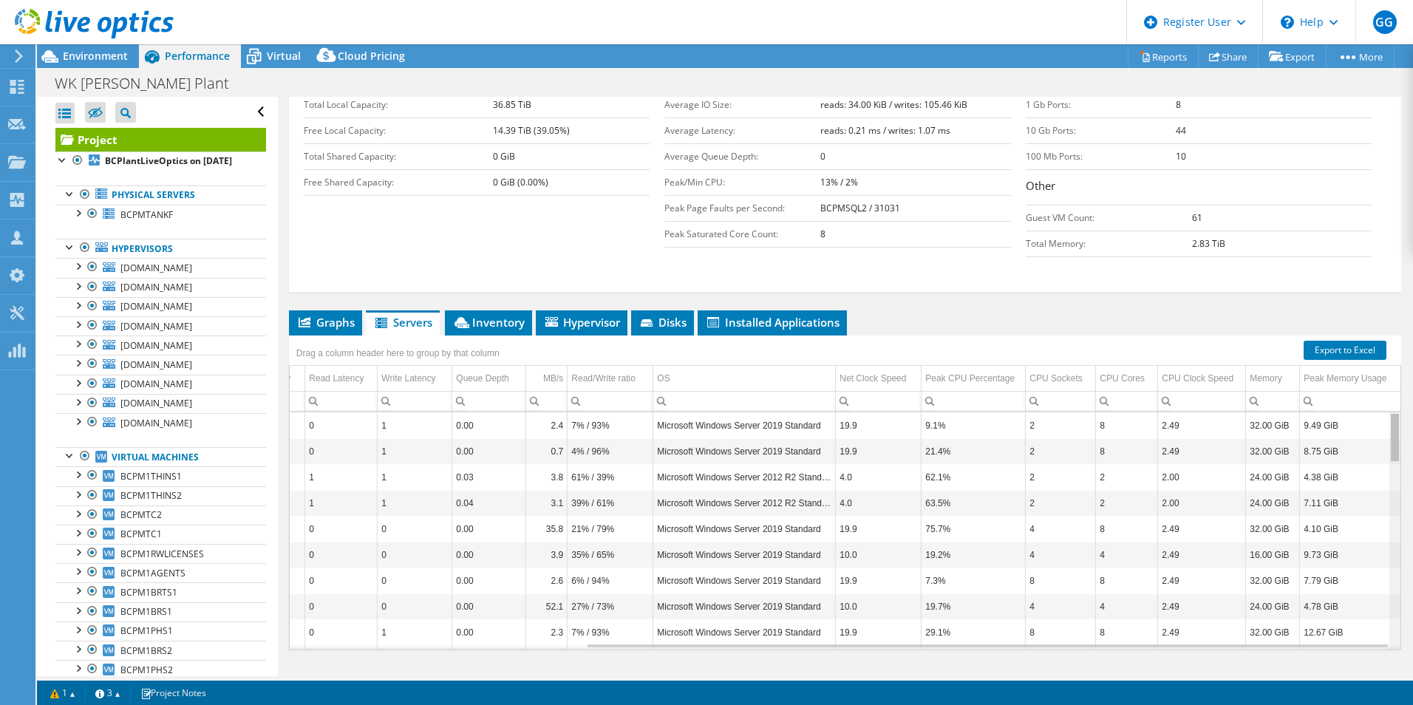
click at [1381, 412] on body "GG Dell User Greg Gibbs Greg.Gibbs@dell.com Dell My Profile Log Out \n Help Exp…" at bounding box center [706, 352] width 1413 height 705
click at [540, 593] on td "52.1" at bounding box center [546, 606] width 41 height 26
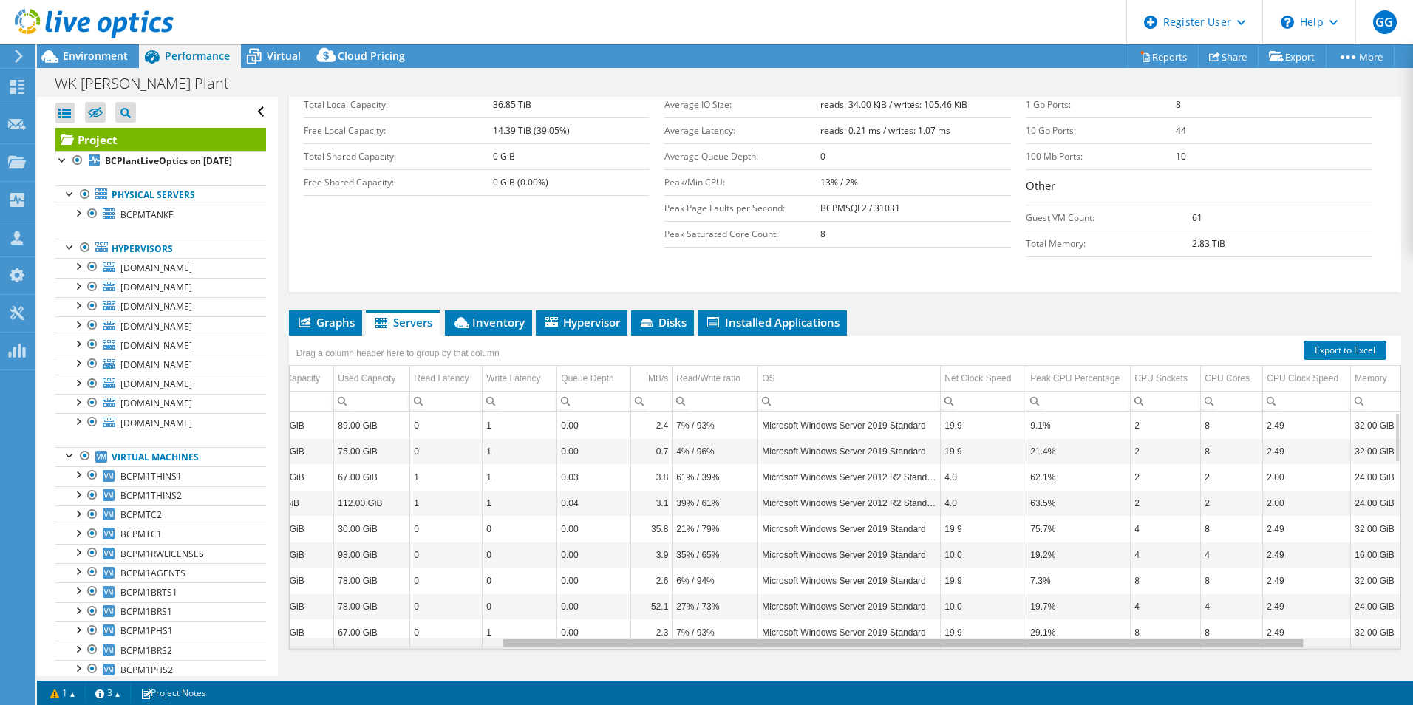
scroll to position [0, 215]
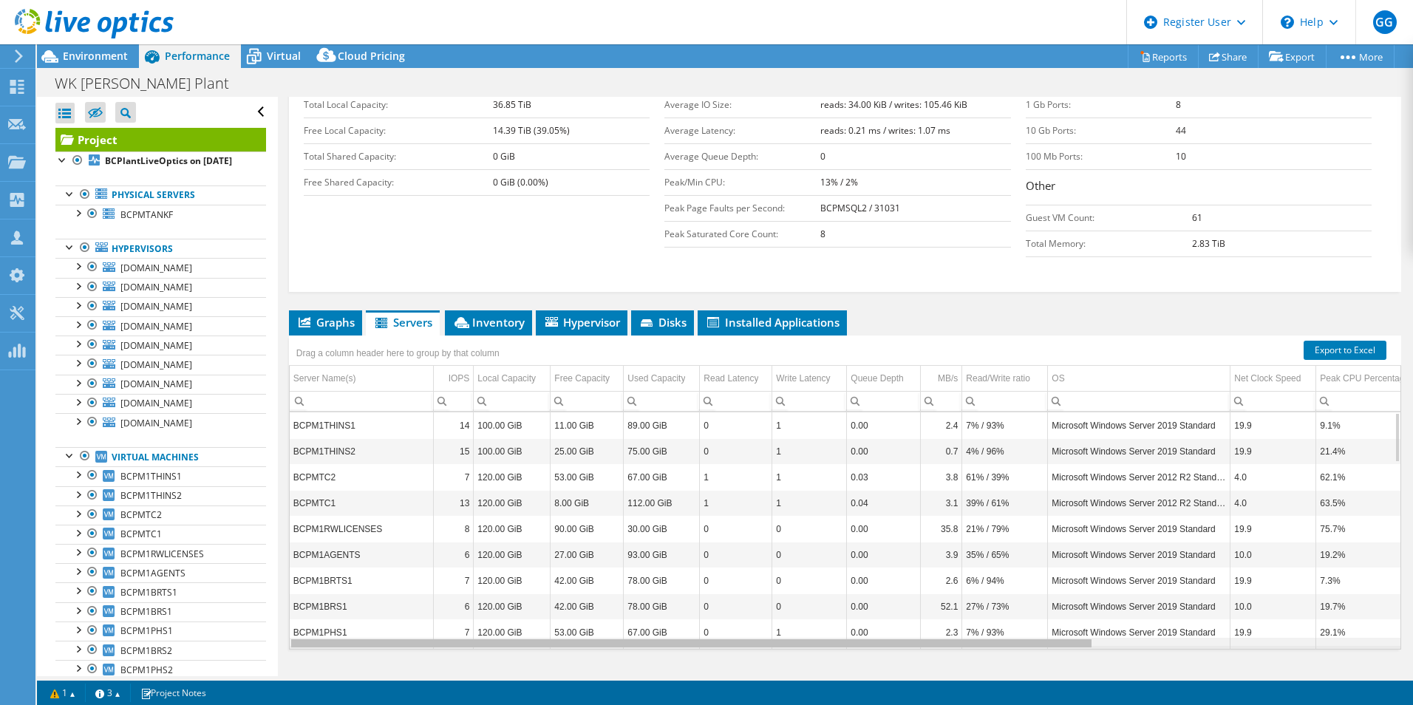
drag, startPoint x: 540, startPoint y: 576, endPoint x: 336, endPoint y: 601, distance: 205.5
click at [336, 601] on body "GG Dell User Greg Gibbs Greg.Gibbs@dell.com Dell My Profile Log Out \n Help Exp…" at bounding box center [706, 352] width 1413 height 705
click at [483, 310] on li "Inventory" at bounding box center [488, 322] width 87 height 25
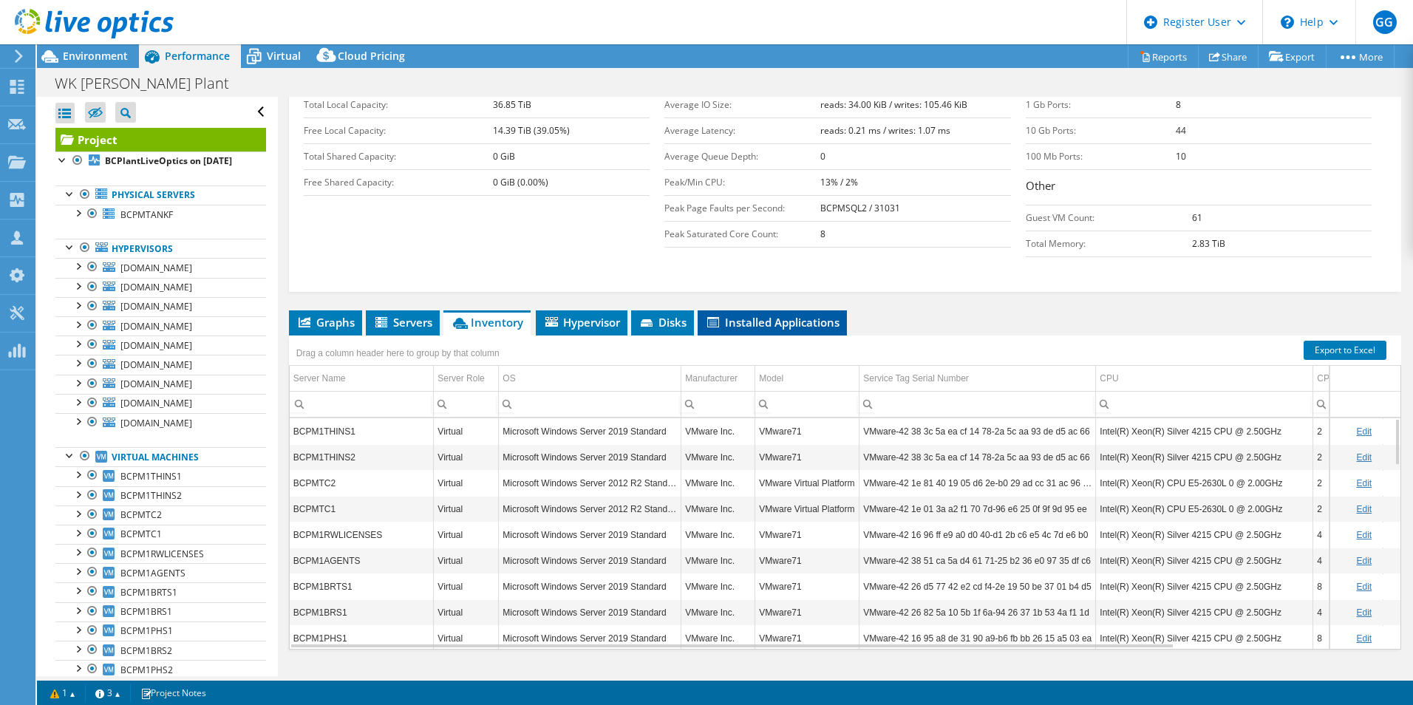
click at [803, 315] on span "Installed Applications" at bounding box center [772, 322] width 135 height 15
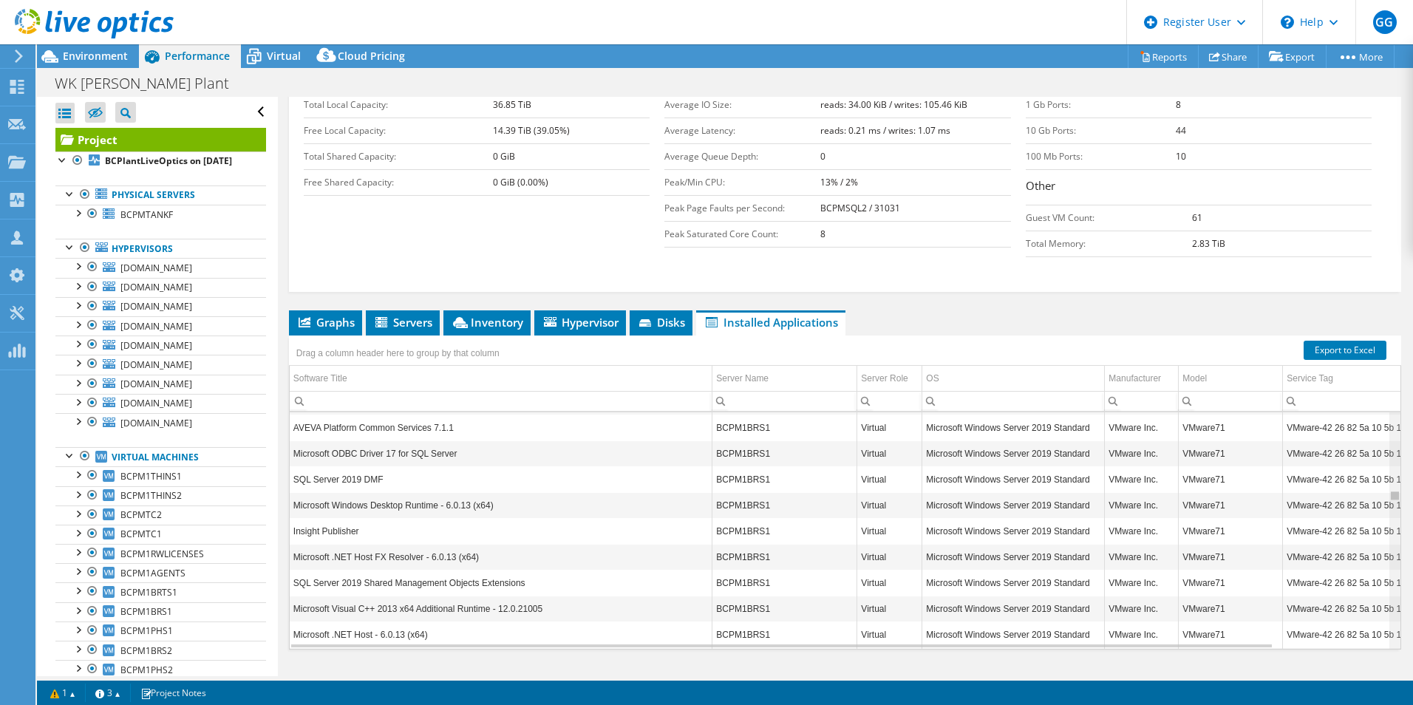
drag, startPoint x: 1387, startPoint y: 394, endPoint x: 1395, endPoint y: 477, distance: 84.0
click at [1395, 477] on body "GG Dell User Greg Gibbs Greg.Gibbs@dell.com Dell My Profile Log Out \n Help Exp…" at bounding box center [706, 352] width 1413 height 705
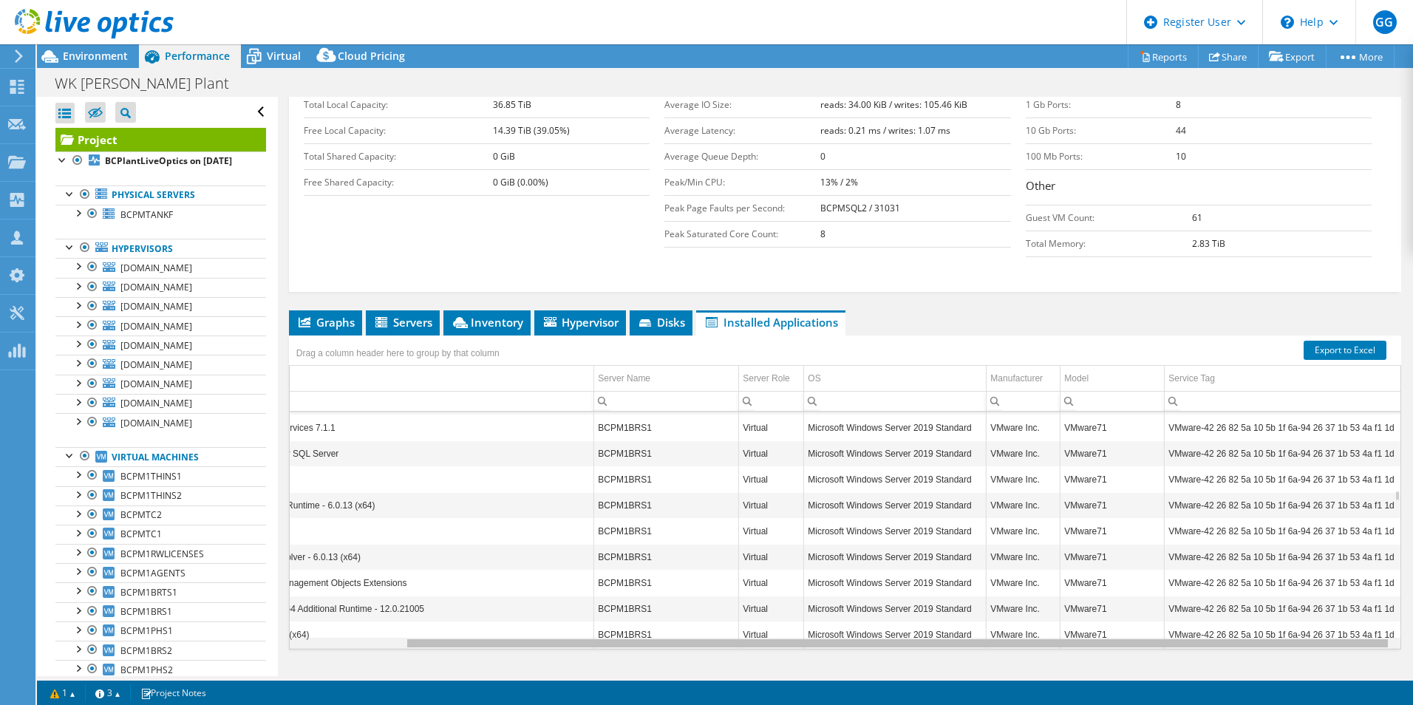
scroll to position [0, 129]
drag, startPoint x: 1123, startPoint y: 613, endPoint x: 1350, endPoint y: 558, distance: 233.6
click at [1323, 615] on body "GG Dell User Greg Gibbs Greg.Gibbs@dell.com Dell My Profile Log Out \n Help Exp…" at bounding box center [706, 352] width 1413 height 705
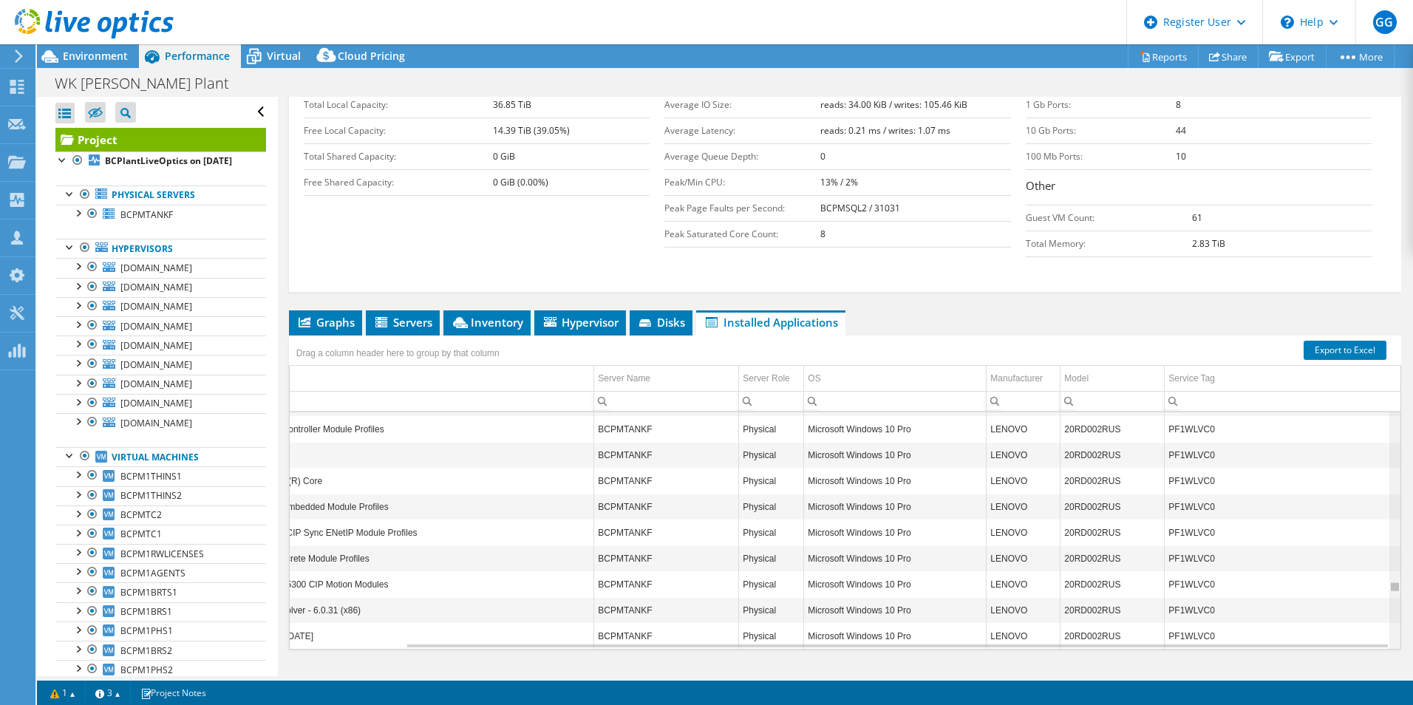
scroll to position [104667, 129]
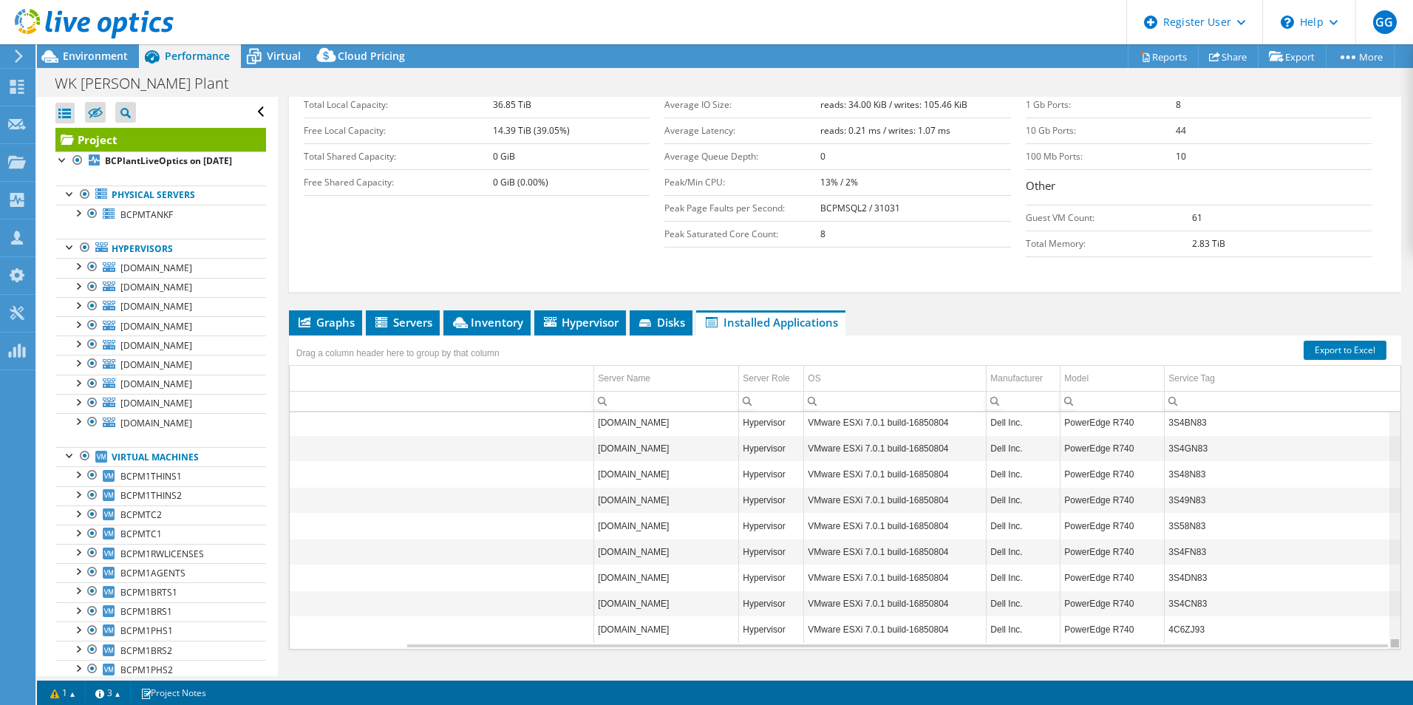
drag, startPoint x: 1387, startPoint y: 467, endPoint x: 1377, endPoint y: 627, distance: 160.7
click at [1384, 630] on body "GG Dell User Greg Gibbs Greg.Gibbs@dell.com Dell My Profile Log Out \n Help Exp…" at bounding box center [706, 352] width 1413 height 705
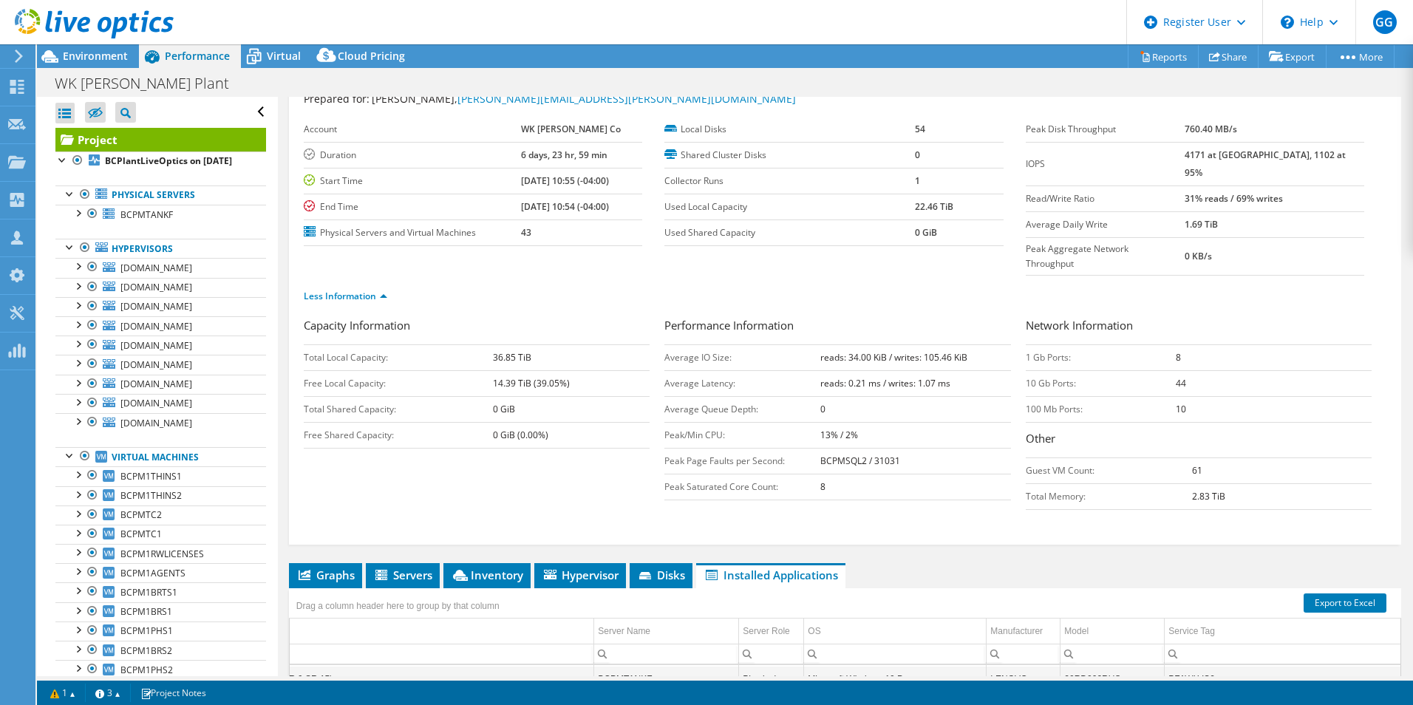
scroll to position [303, 0]
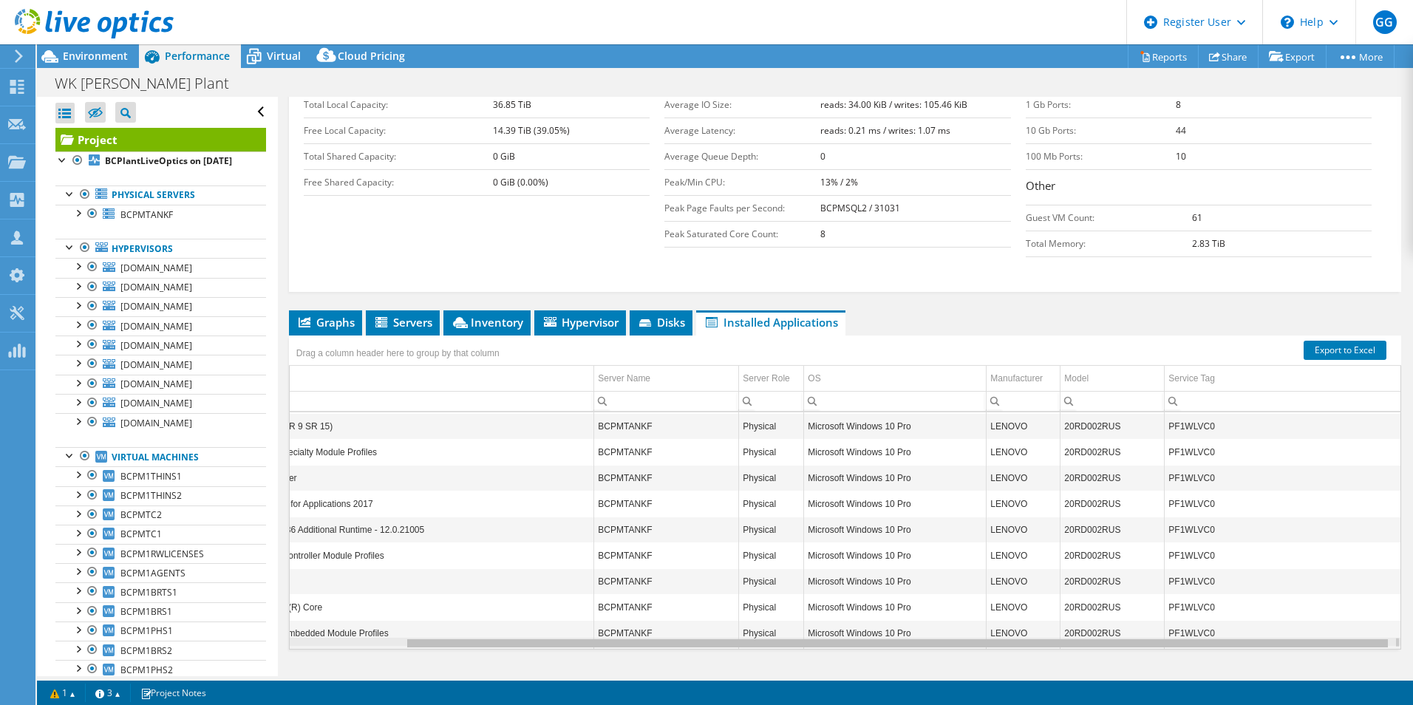
drag, startPoint x: 1367, startPoint y: 616, endPoint x: 1388, endPoint y: 616, distance: 21.4
click at [1388, 616] on body "GG Dell User Greg Gibbs Greg.Gibbs@dell.com Dell My Profile Log Out \n Help Exp…" at bounding box center [706, 352] width 1413 height 705
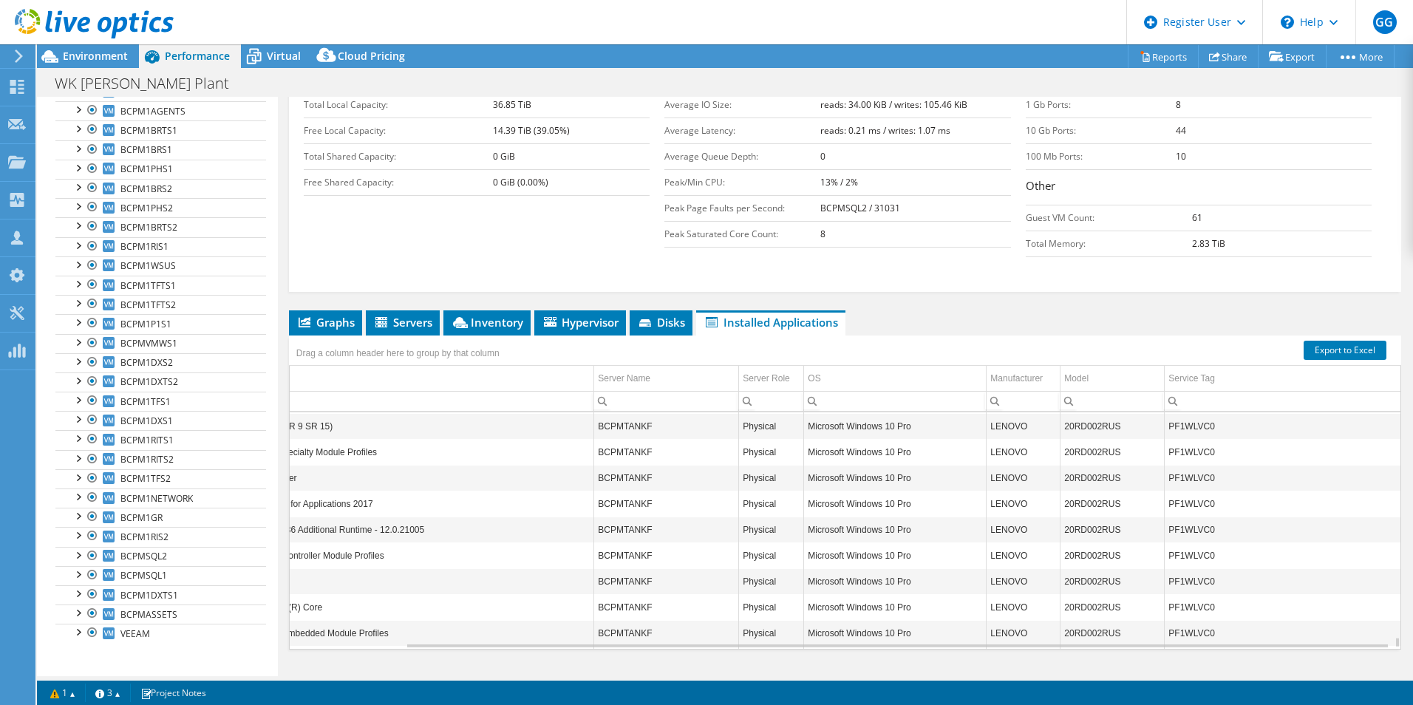
scroll to position [104667, 129]
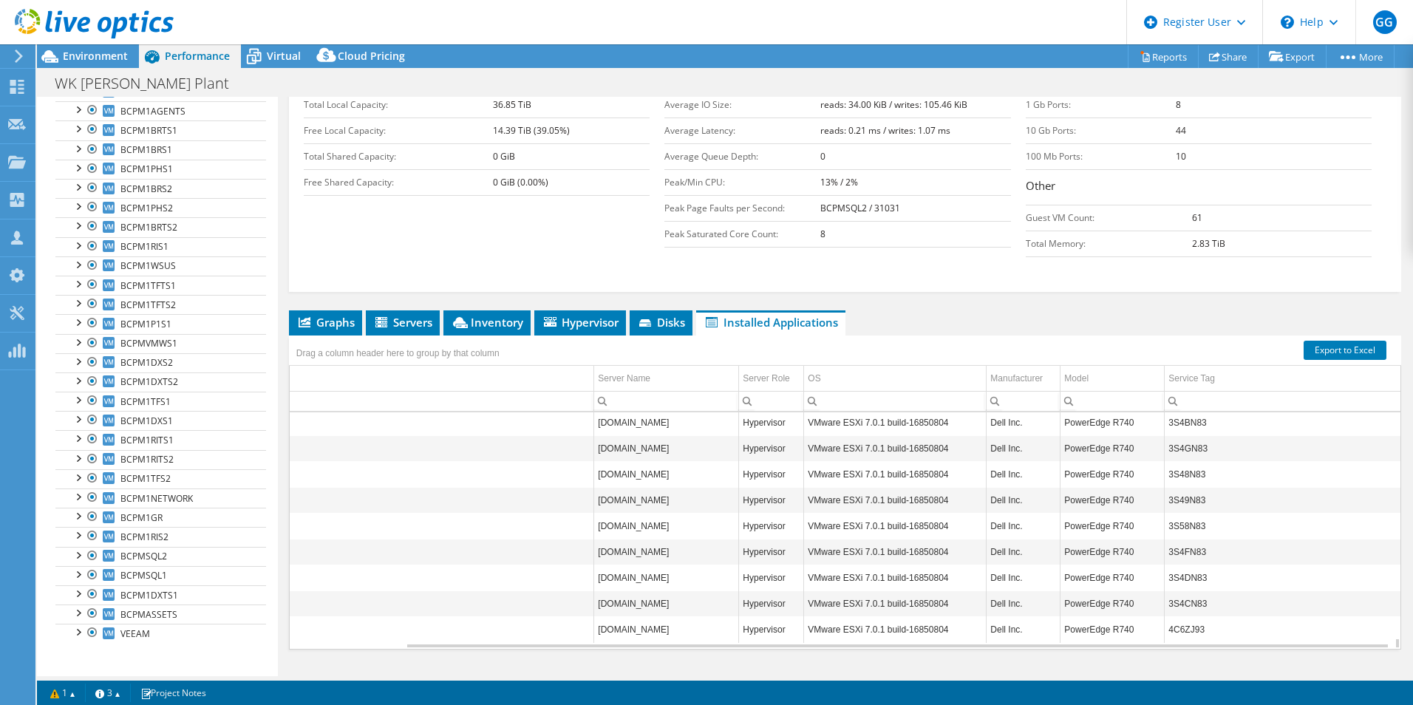
click at [1183, 409] on td "3S4BN83" at bounding box center [1283, 422] width 236 height 26
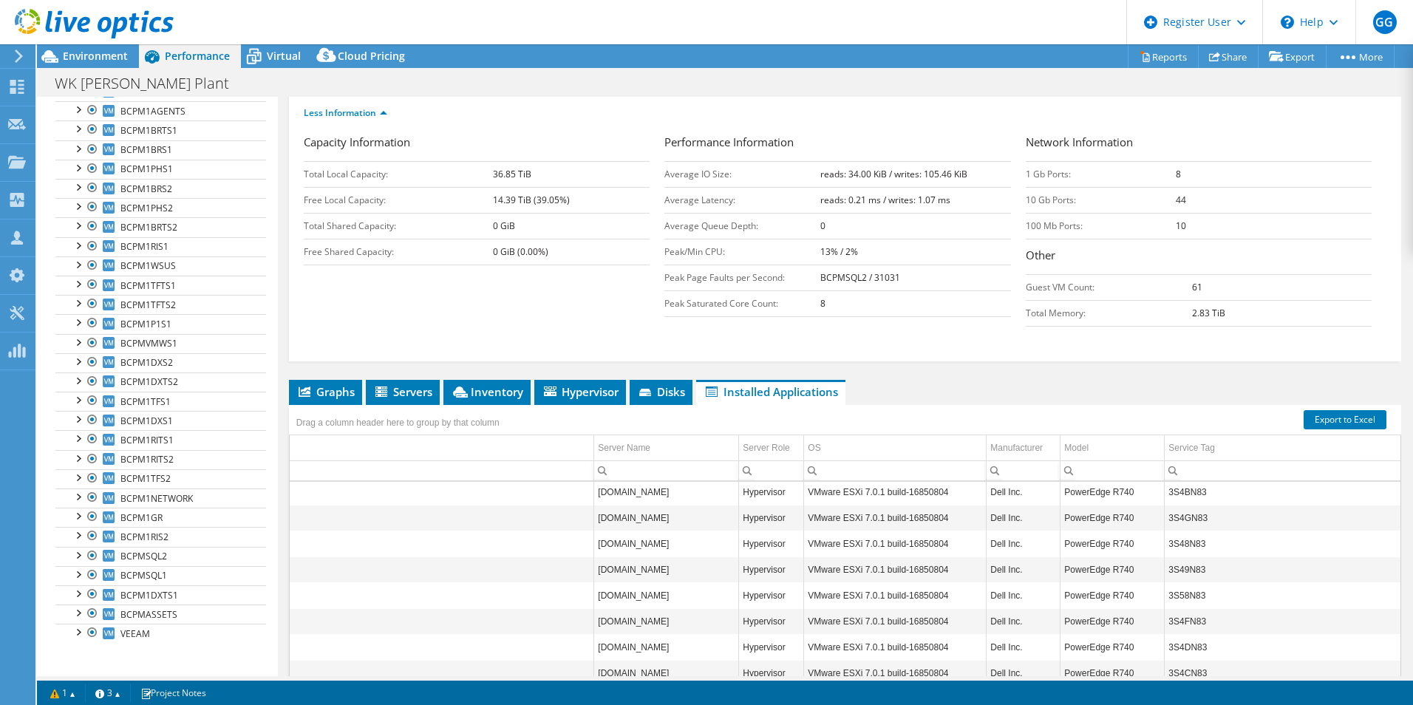
scroll to position [303, 0]
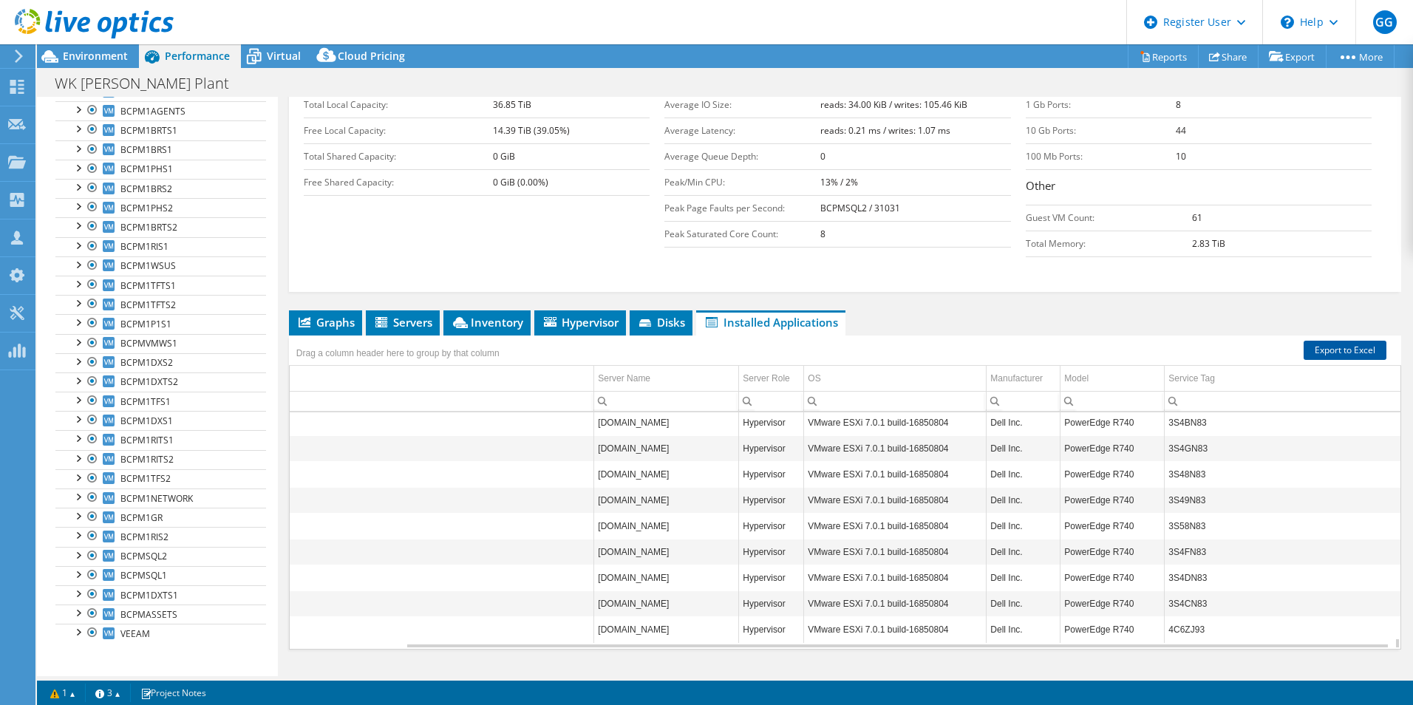
click at [1357, 341] on link "Export to Excel" at bounding box center [1345, 350] width 83 height 19
